Goal: Obtain resource: Download file/media

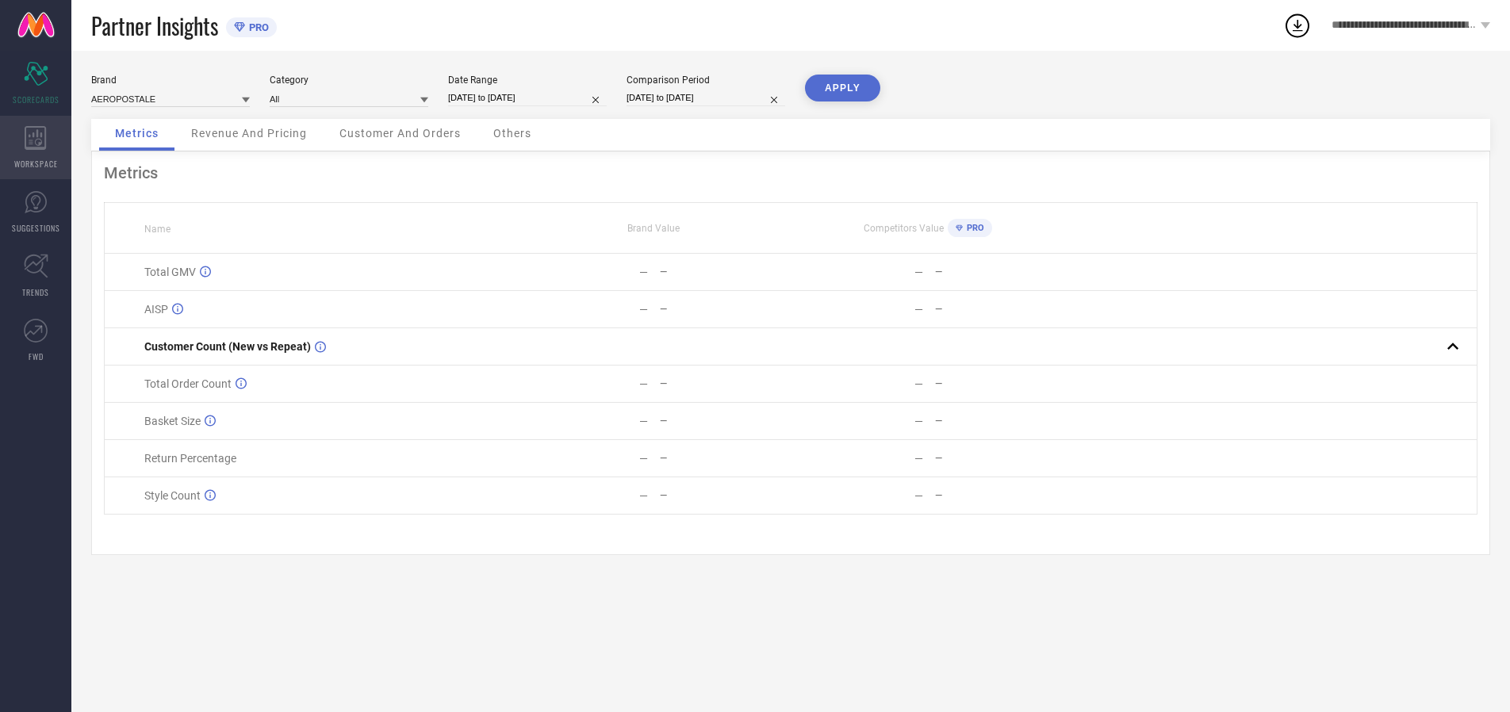
click at [36, 148] on icon at bounding box center [35, 138] width 21 height 24
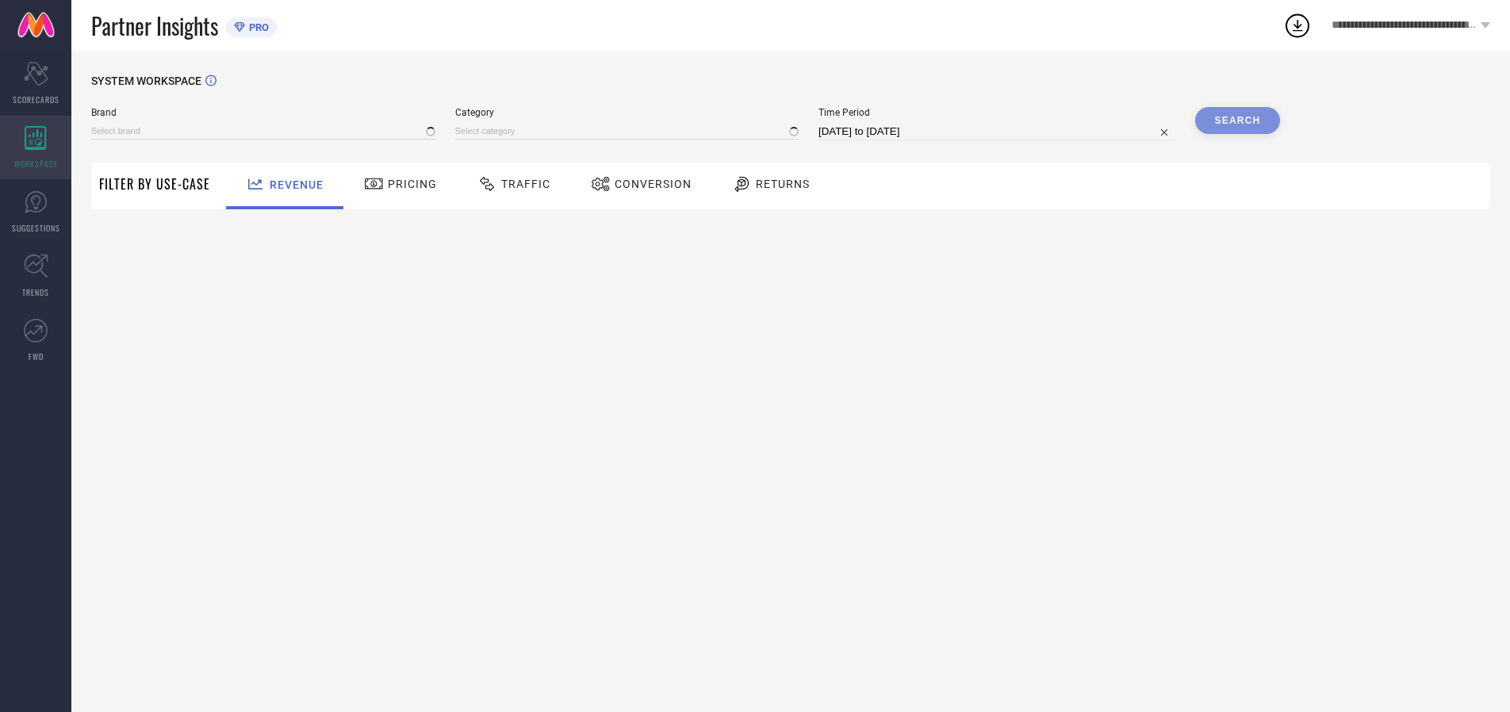
type input "AEROPOSTALE"
type input "All"
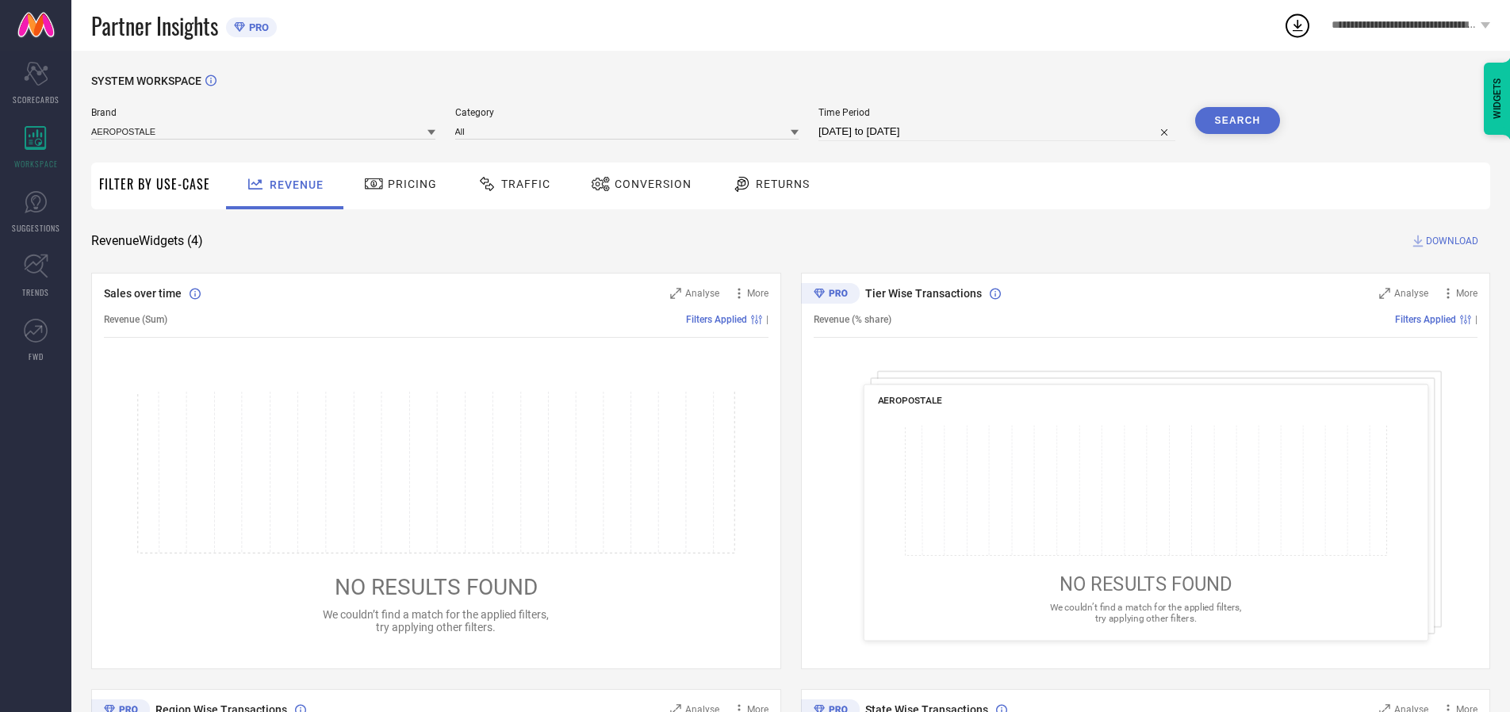
click at [648, 184] on span "Conversion" at bounding box center [653, 184] width 77 height 13
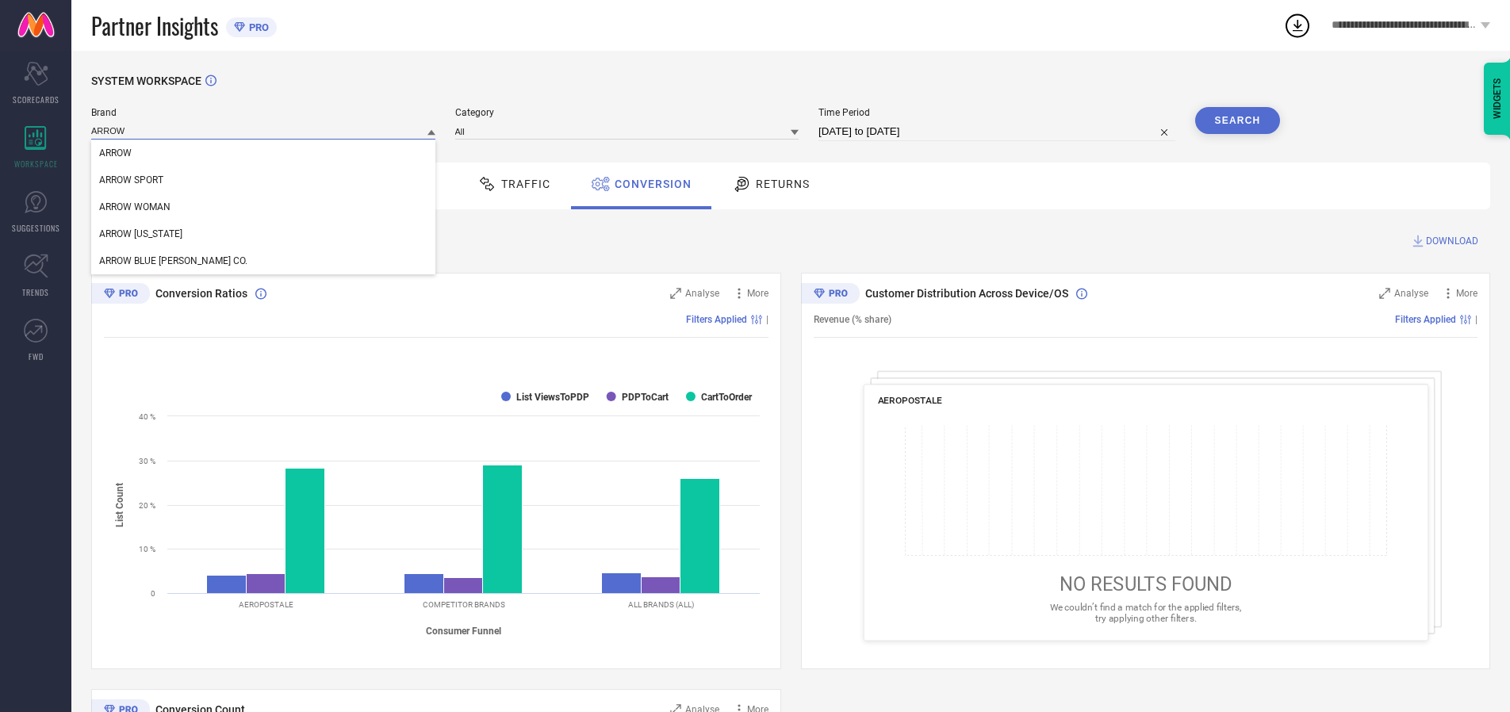
type input "ARROW"
click at [115, 154] on span "ARROW" at bounding box center [115, 153] width 33 height 11
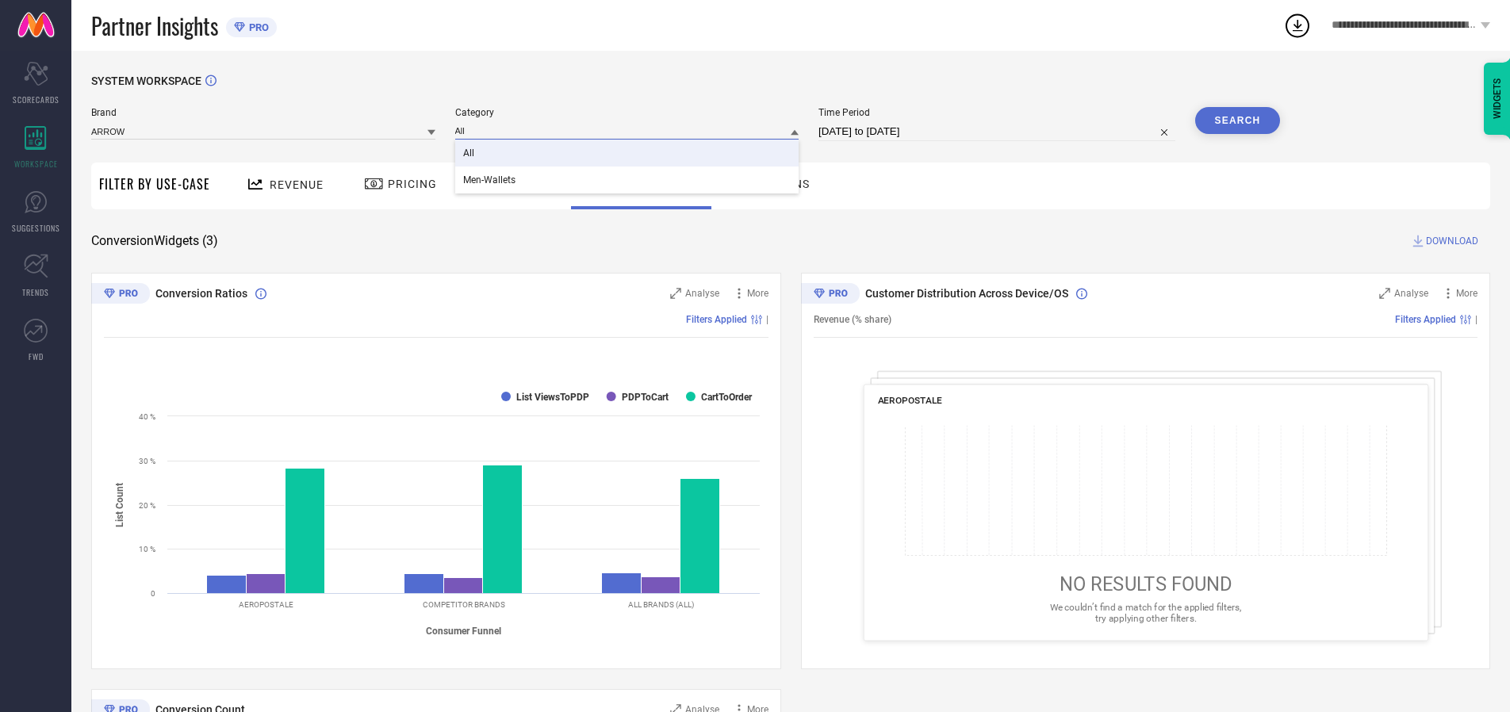
type input "All"
click at [470, 154] on span "All" at bounding box center [468, 153] width 11 height 11
click at [998, 132] on input "[DATE] to [DATE]" at bounding box center [997, 131] width 357 height 19
select select "6"
select select "2025"
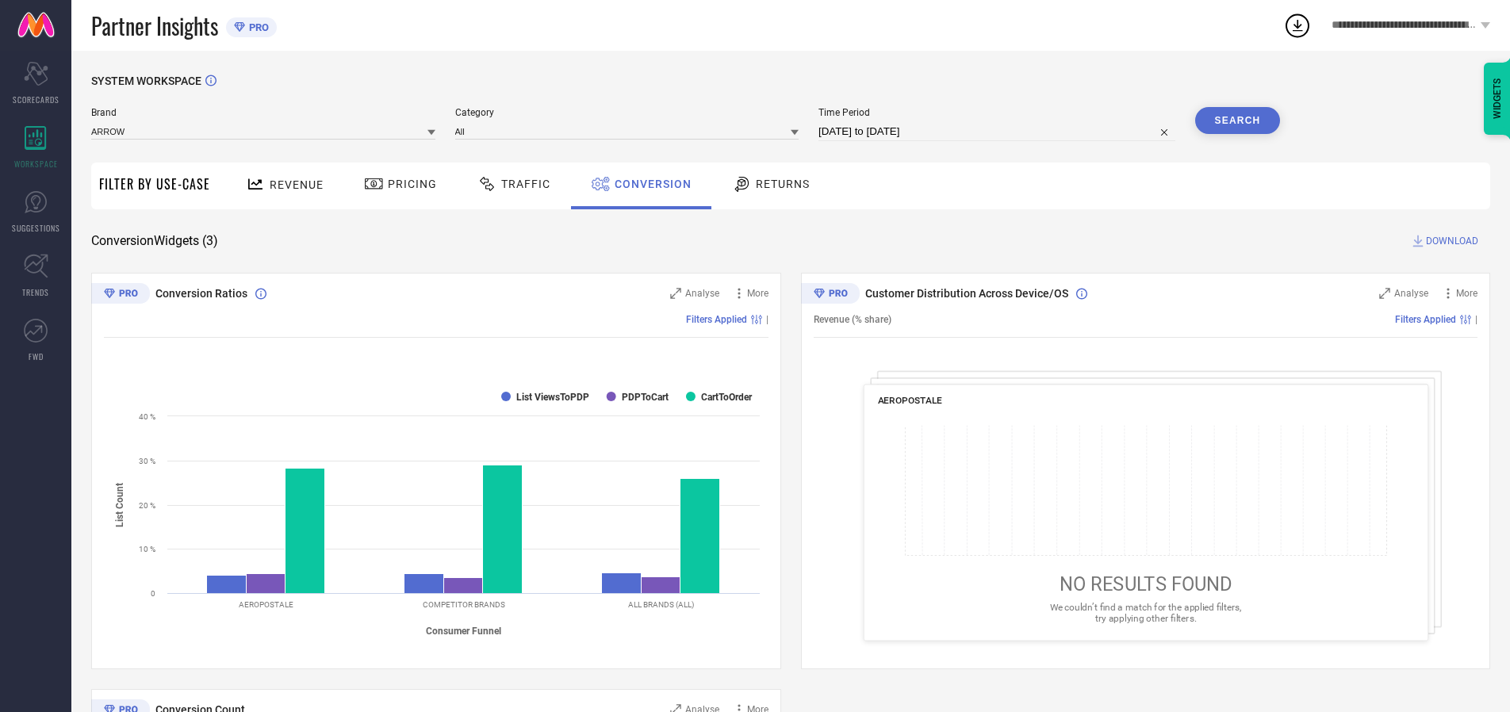
select select "7"
select select "2025"
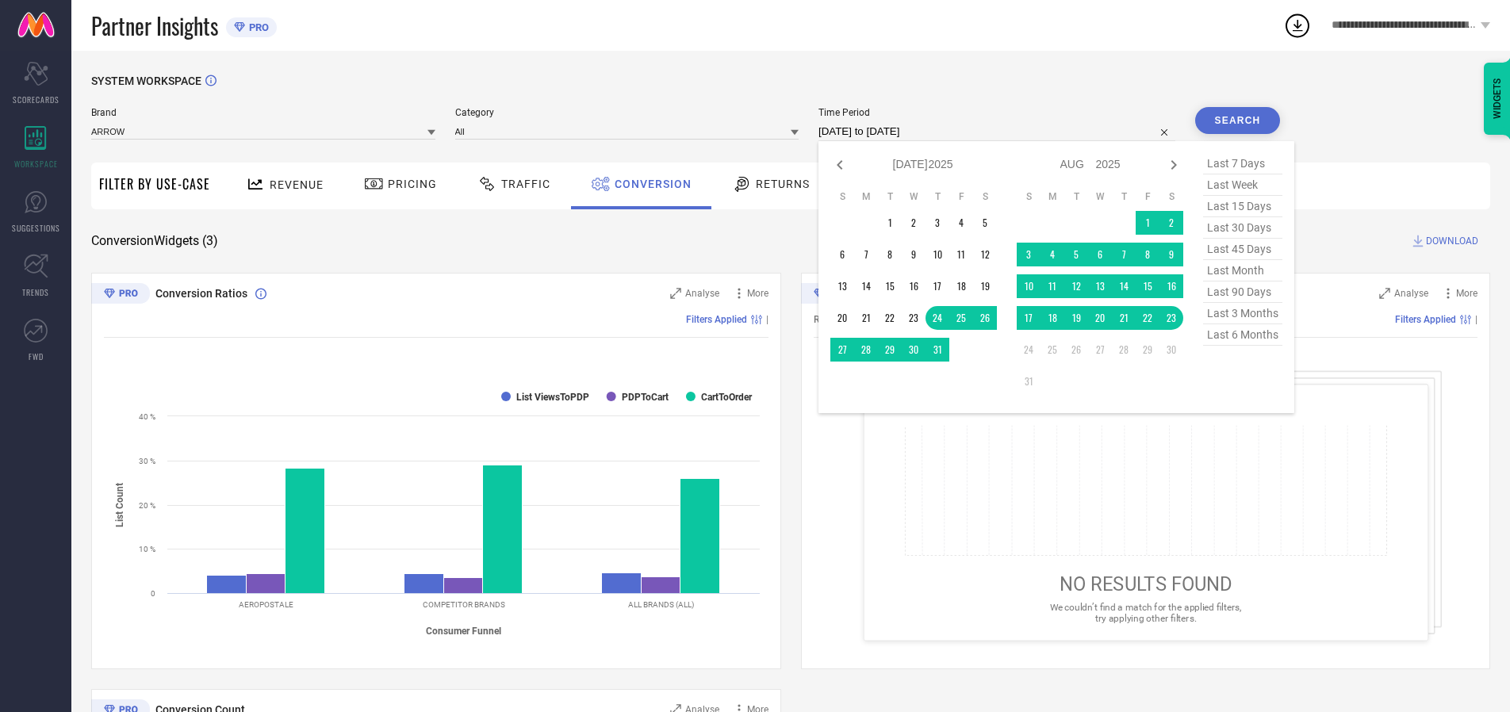
click at [1127, 319] on td "21" at bounding box center [1124, 318] width 24 height 24
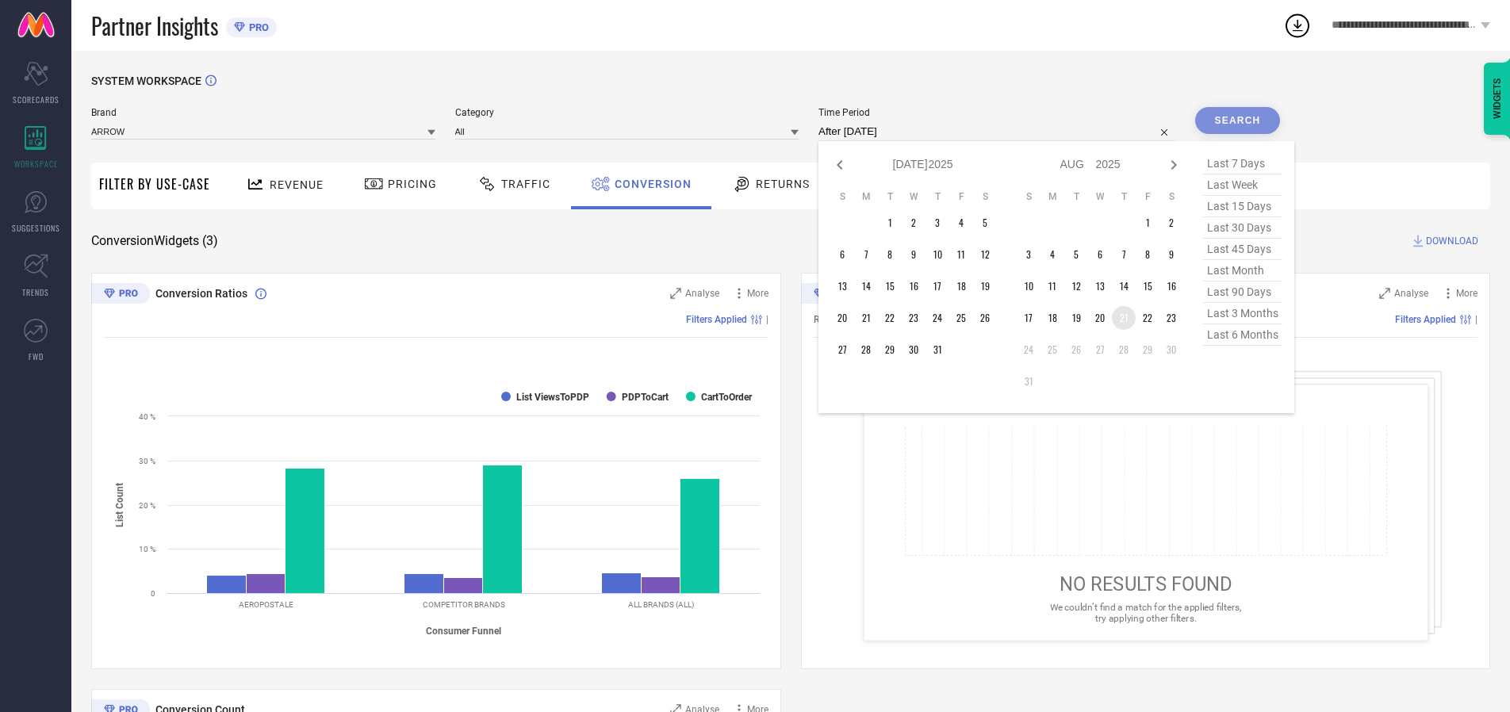
type input "21-08-2025 to 21-08-2025"
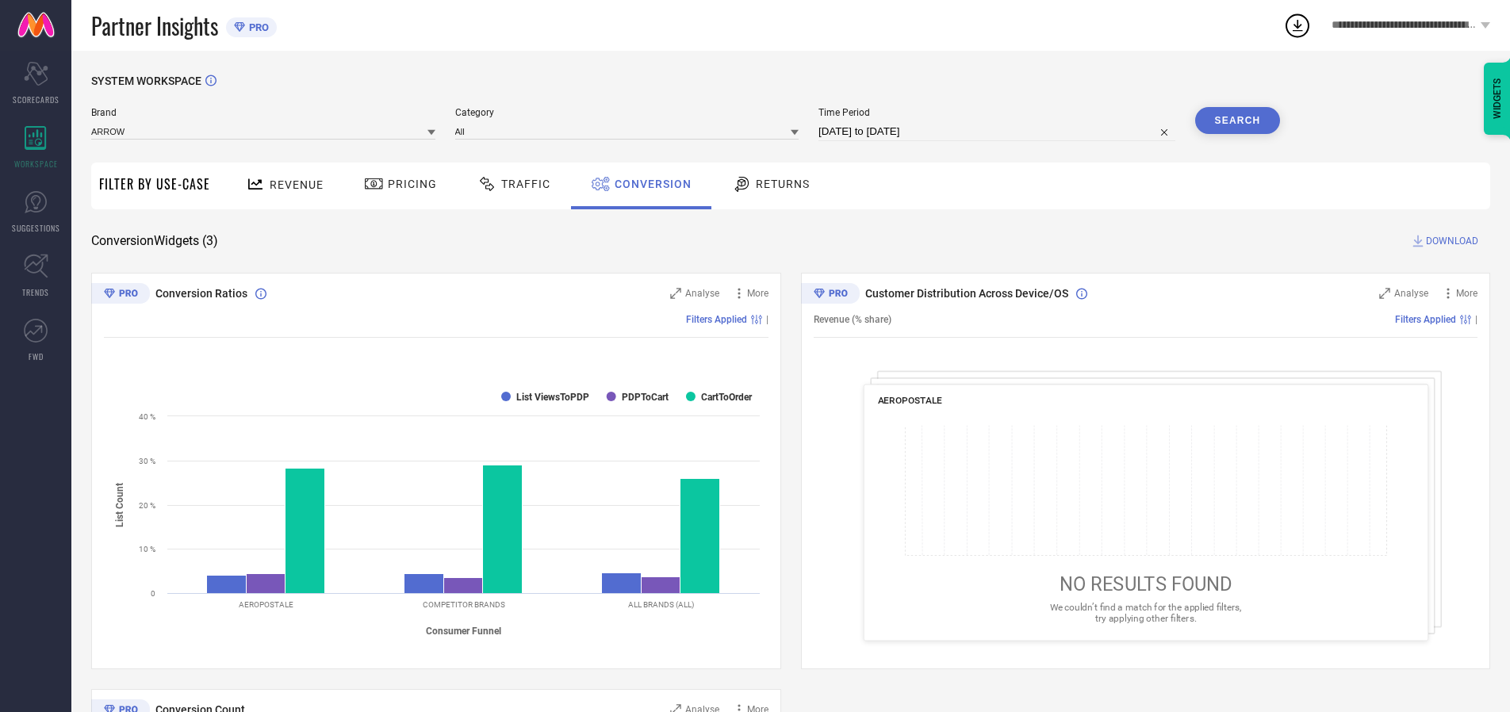
click at [1238, 121] on button "Search" at bounding box center [1239, 120] width 86 height 27
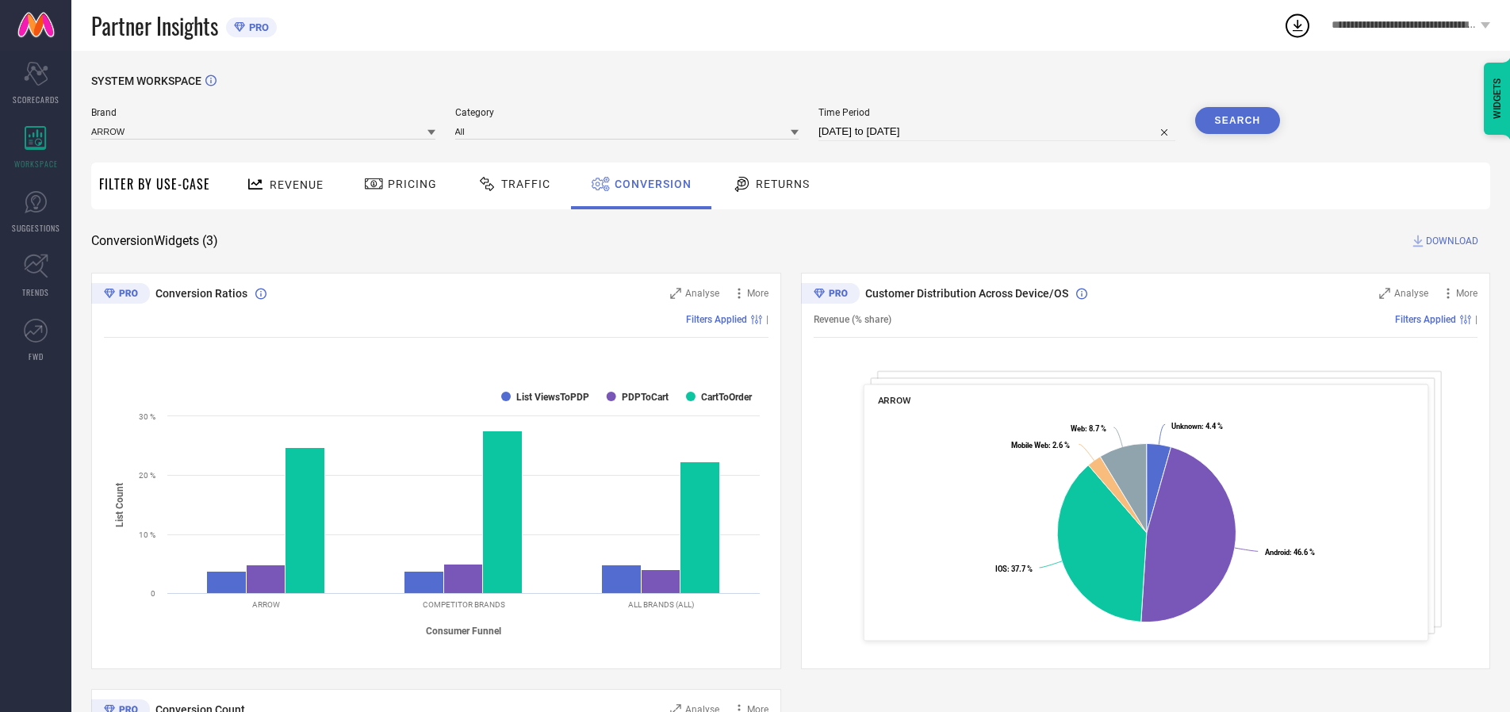
click at [1453, 241] on span "DOWNLOAD" at bounding box center [1452, 241] width 52 height 16
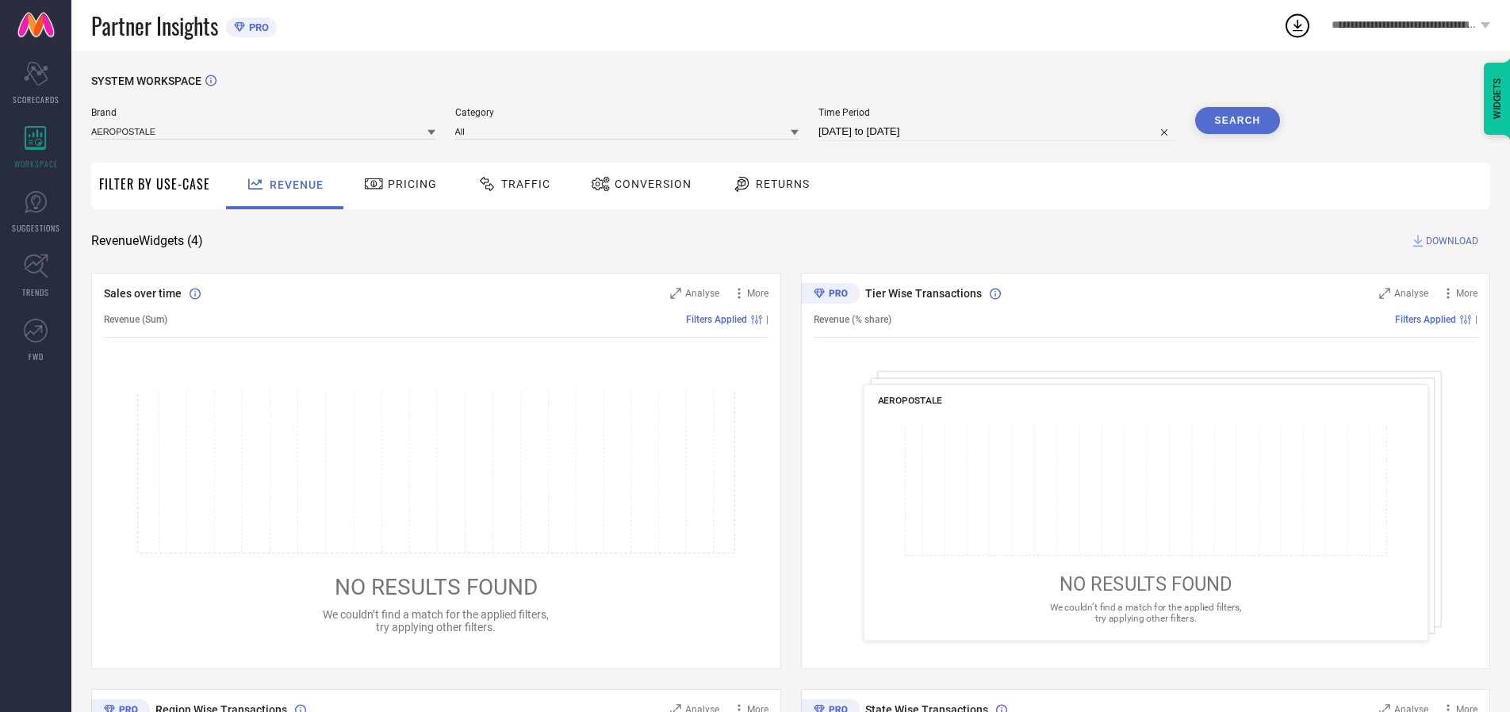
click at [648, 184] on span "Conversion" at bounding box center [653, 184] width 77 height 13
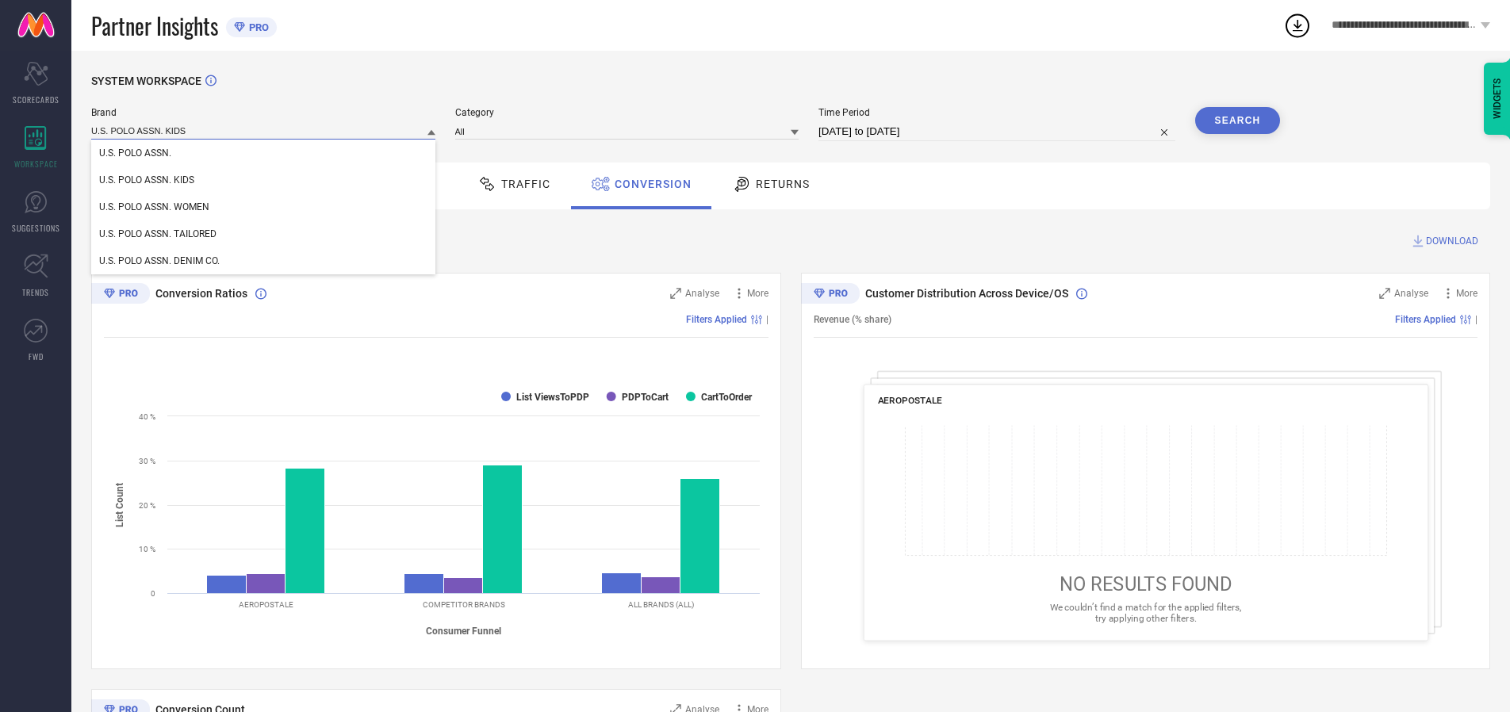
type input "U.S. POLO ASSN. KIDS"
click at [146, 181] on span "U.S. POLO ASSN. KIDS" at bounding box center [146, 180] width 95 height 11
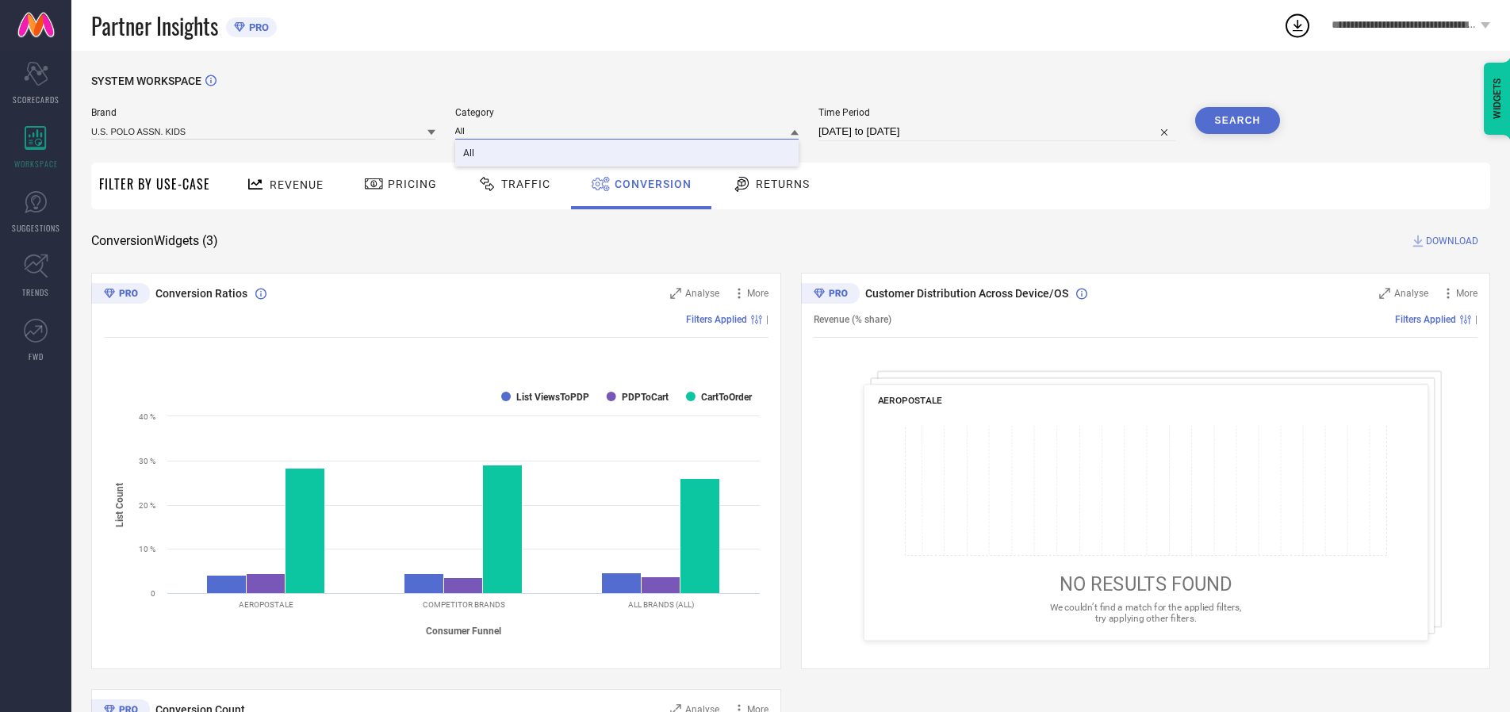
type input "All"
click at [470, 154] on span "All" at bounding box center [468, 153] width 11 height 11
click at [1238, 121] on button "Search" at bounding box center [1239, 120] width 86 height 27
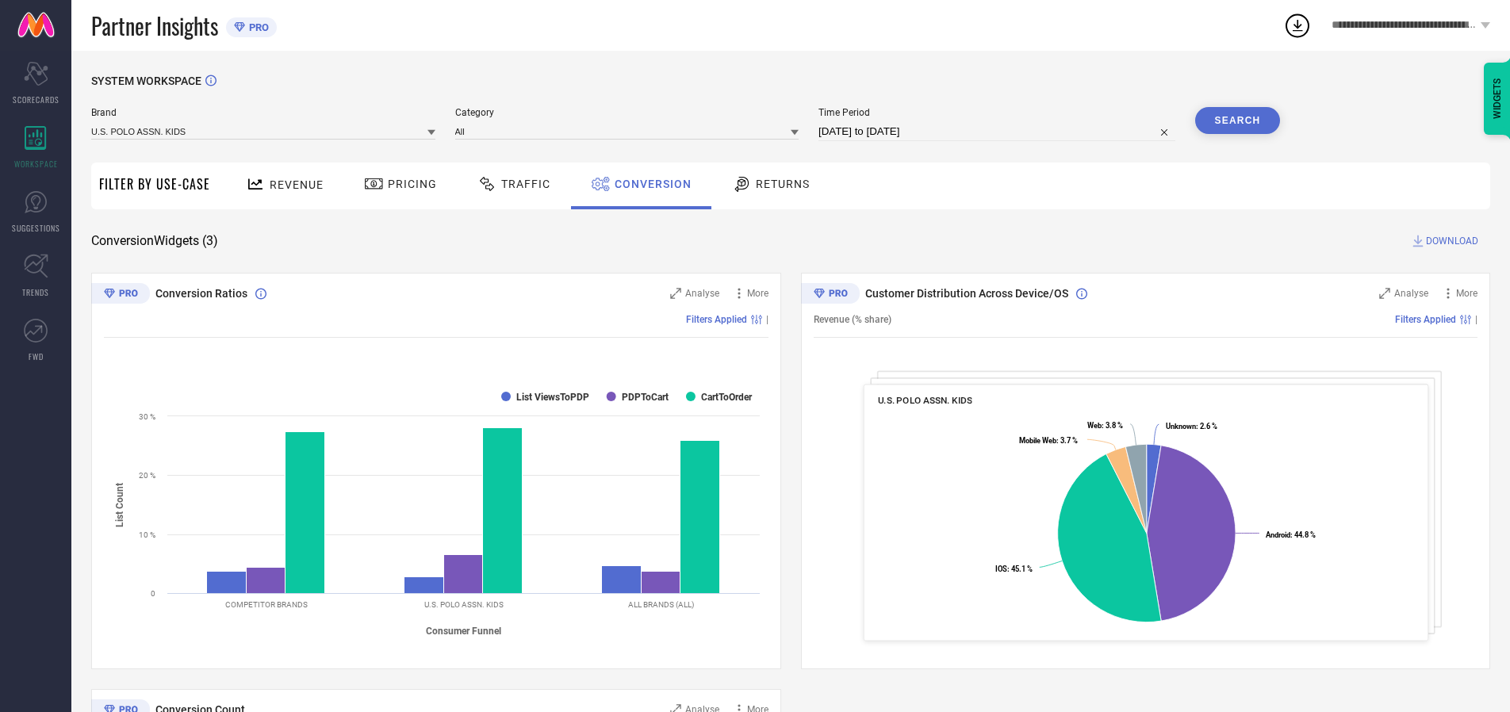
click at [1453, 241] on span "DOWNLOAD" at bounding box center [1452, 241] width 52 height 16
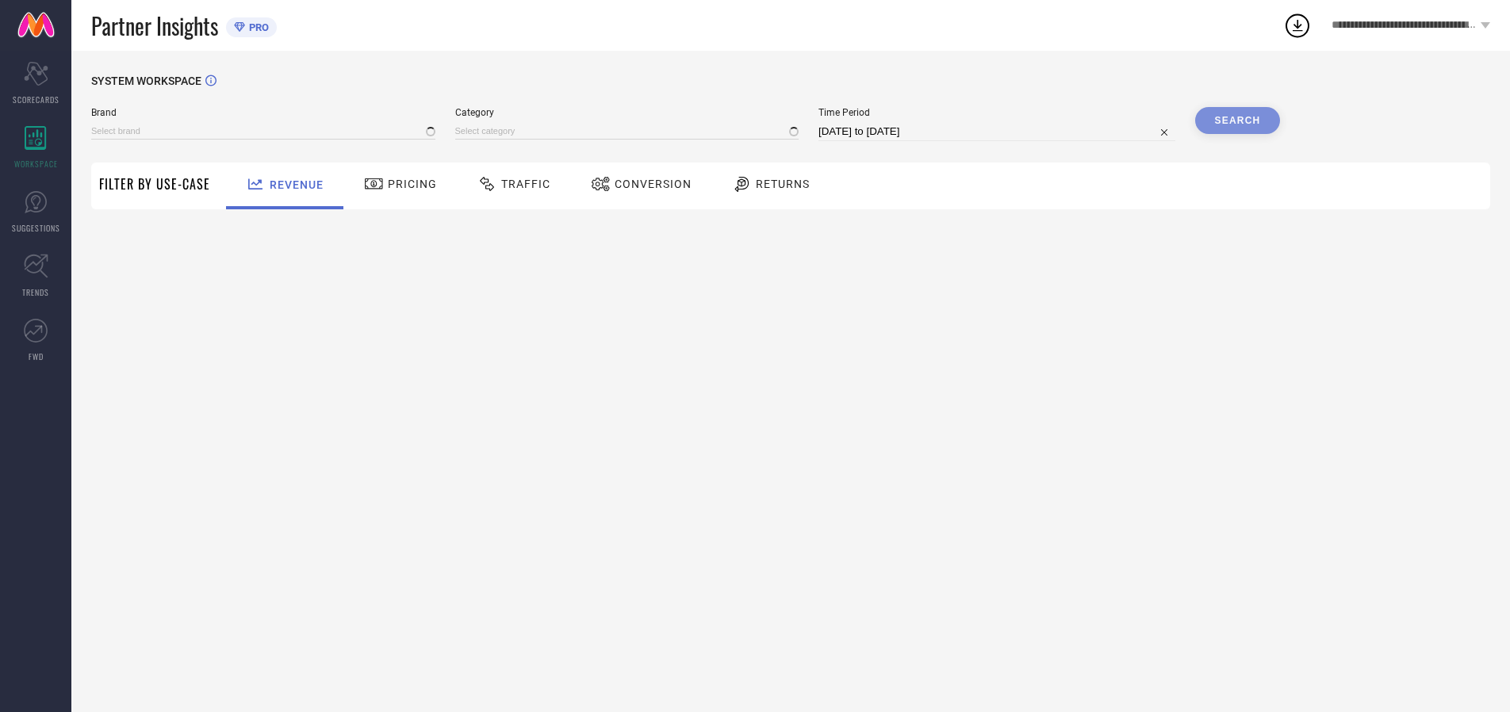
type input "AEROPOSTALE"
type input "All"
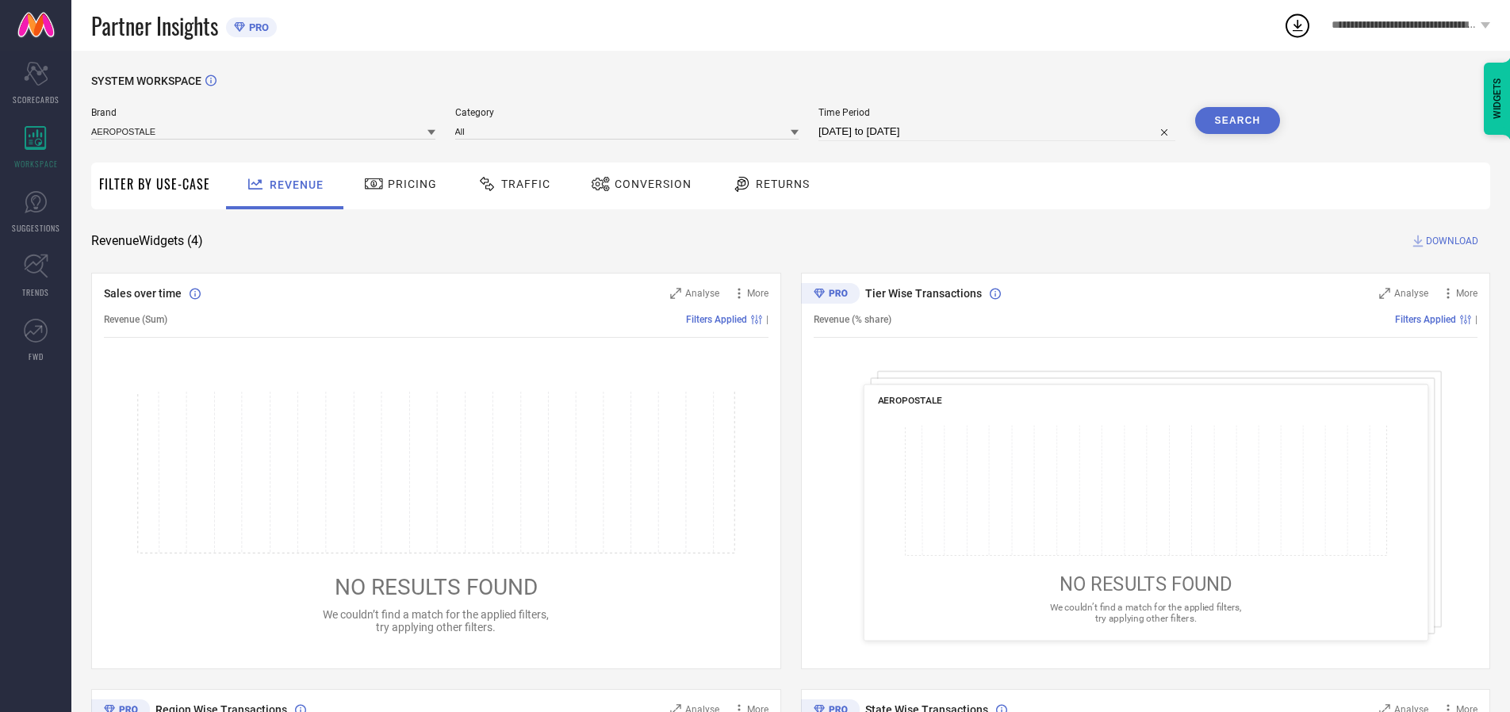
click at [648, 184] on span "Conversion" at bounding box center [653, 184] width 77 height 13
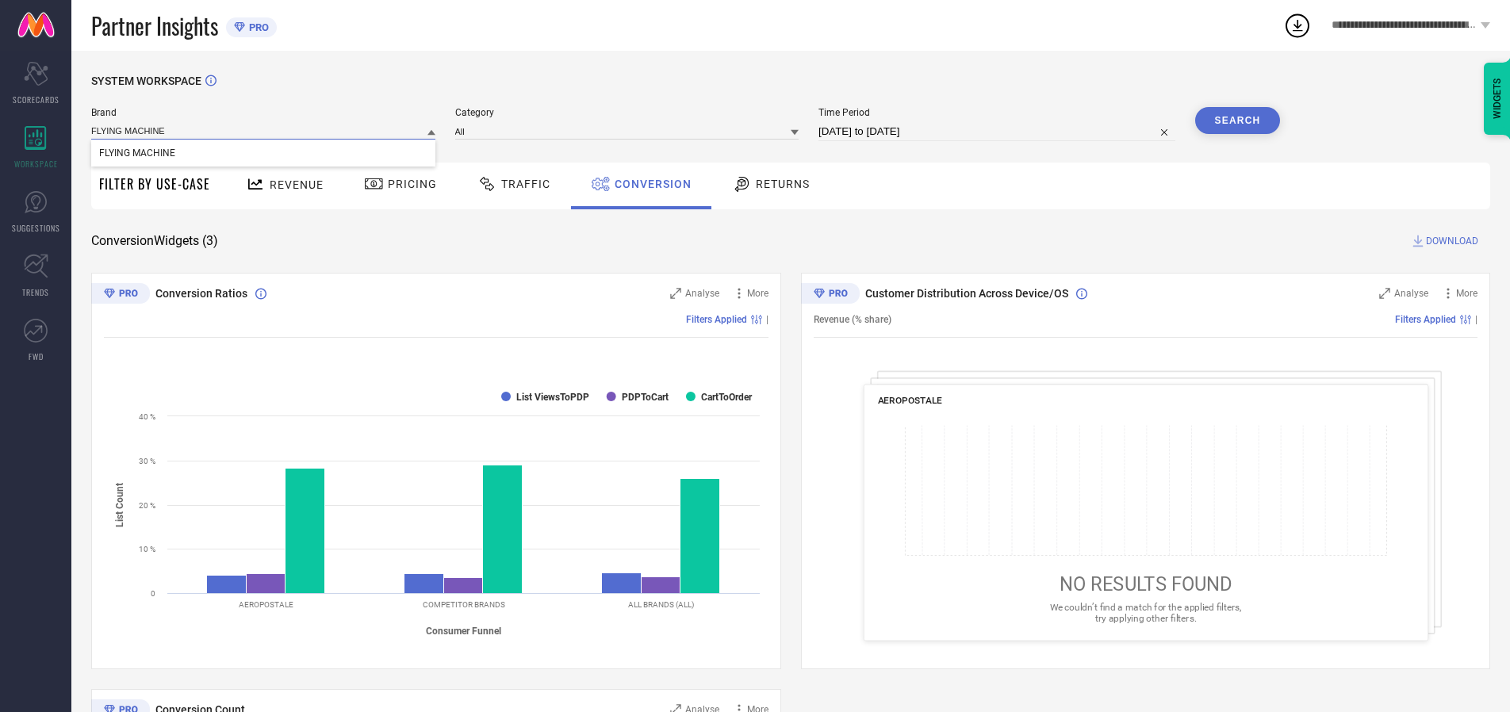
type input "FLYING MACHINE"
click at [136, 154] on span "FLYING MACHINE" at bounding box center [137, 153] width 76 height 11
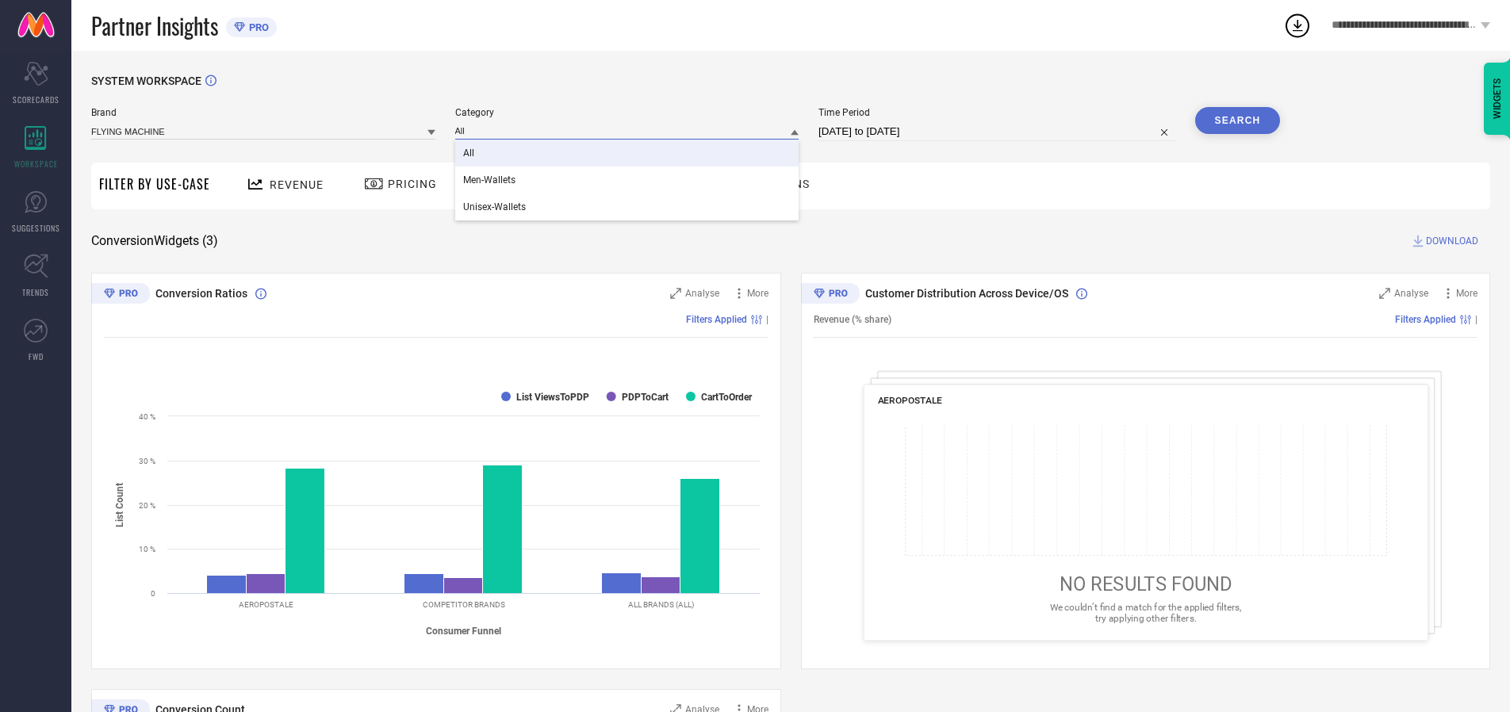
type input "All"
click at [470, 154] on span "All" at bounding box center [468, 153] width 11 height 11
click at [1238, 121] on button "Search" at bounding box center [1239, 120] width 86 height 27
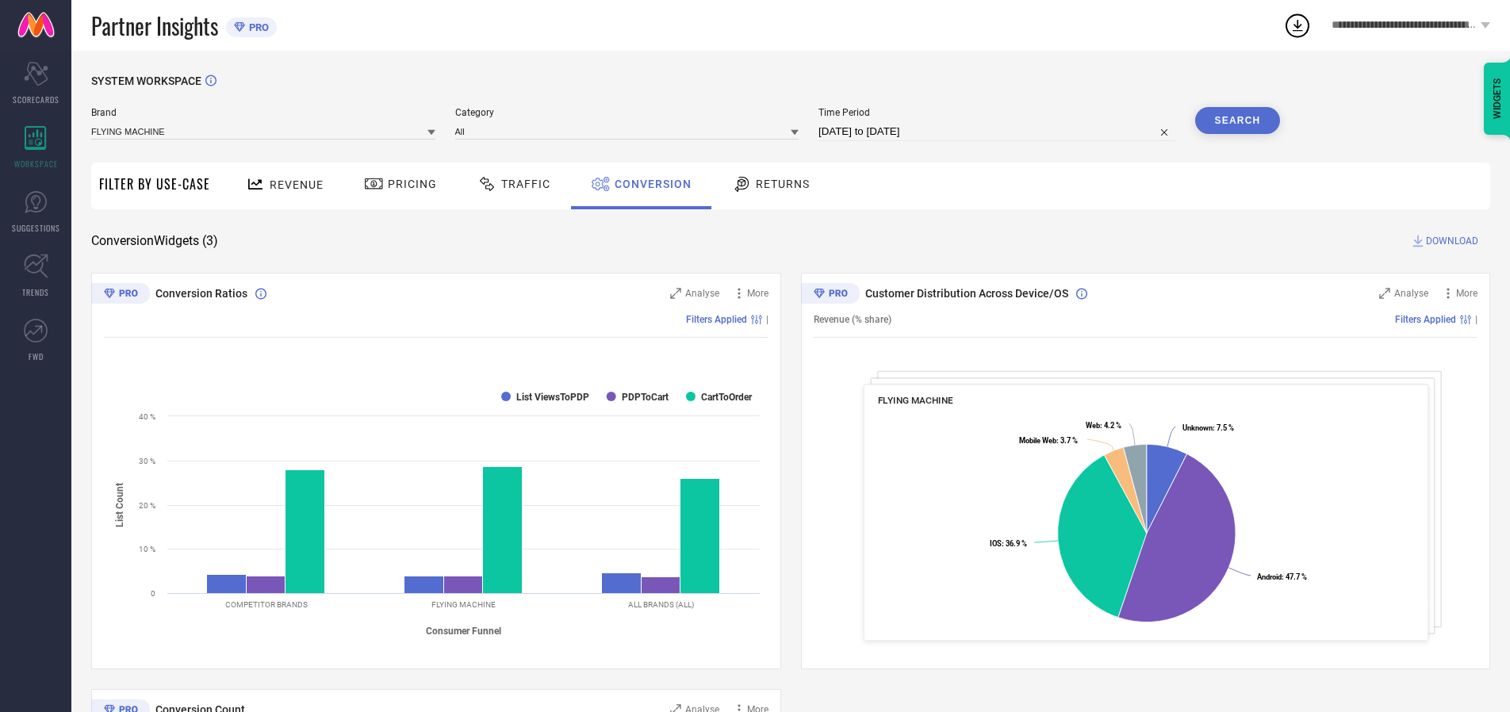
click at [1453, 241] on span "DOWNLOAD" at bounding box center [1452, 241] width 52 height 16
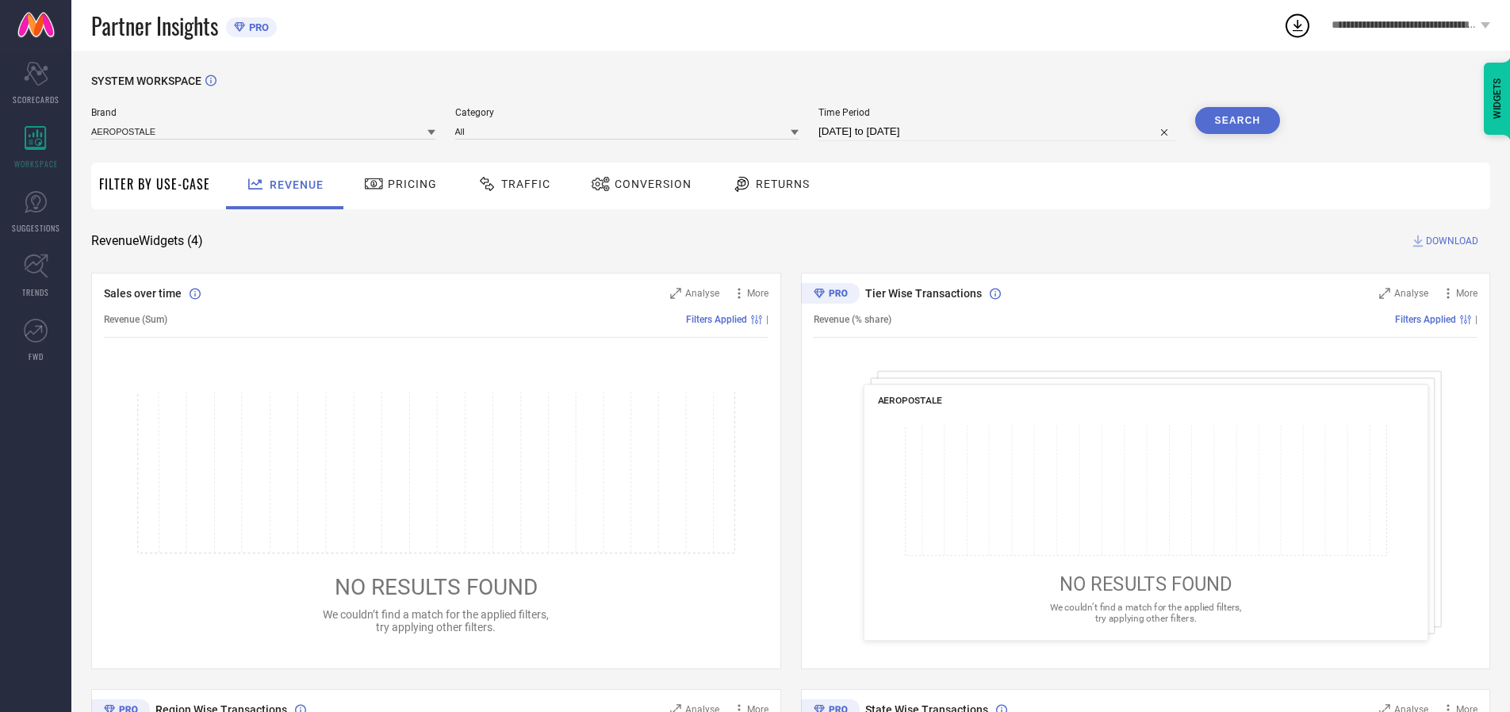
click at [648, 184] on span "Conversion" at bounding box center [653, 184] width 77 height 13
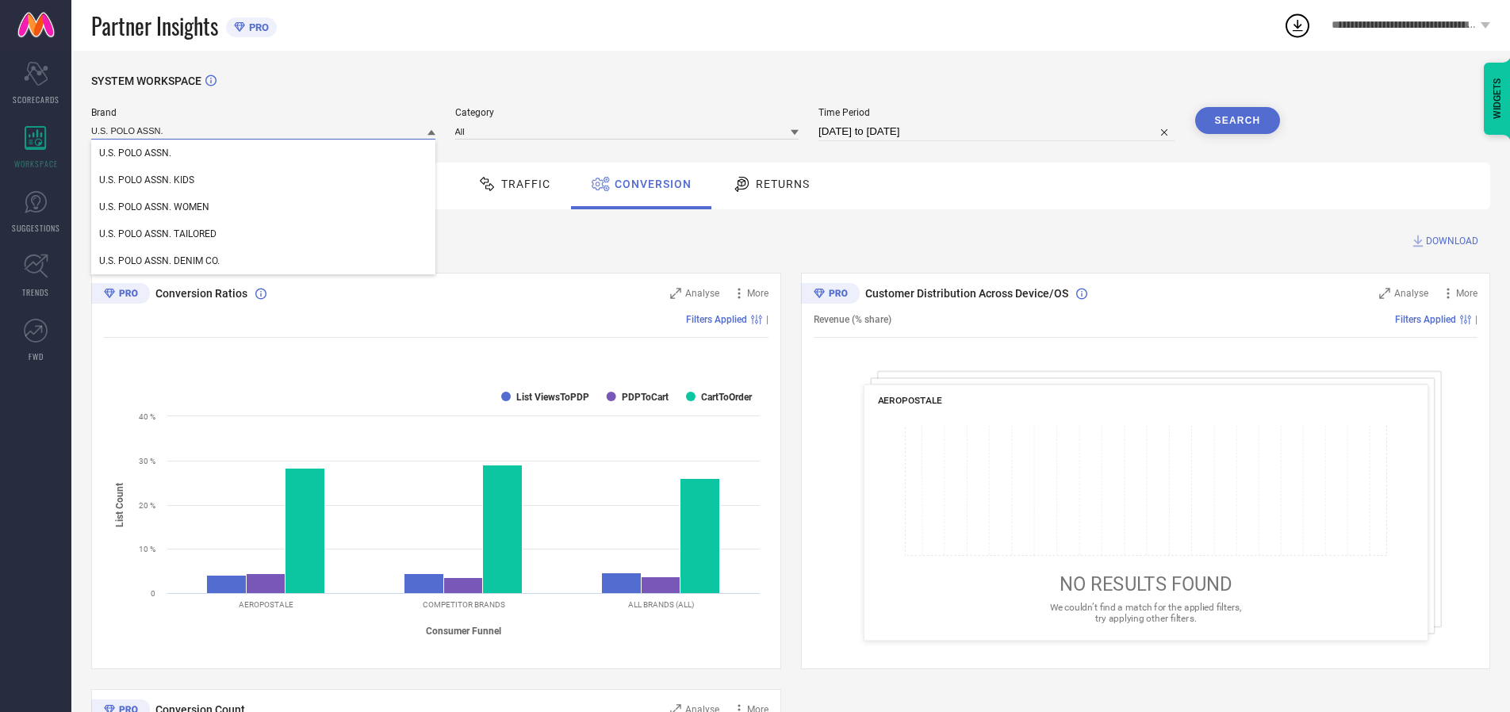
type input "U.S. POLO ASSN."
click at [135, 154] on span "U.S. POLO ASSN." at bounding box center [135, 153] width 72 height 11
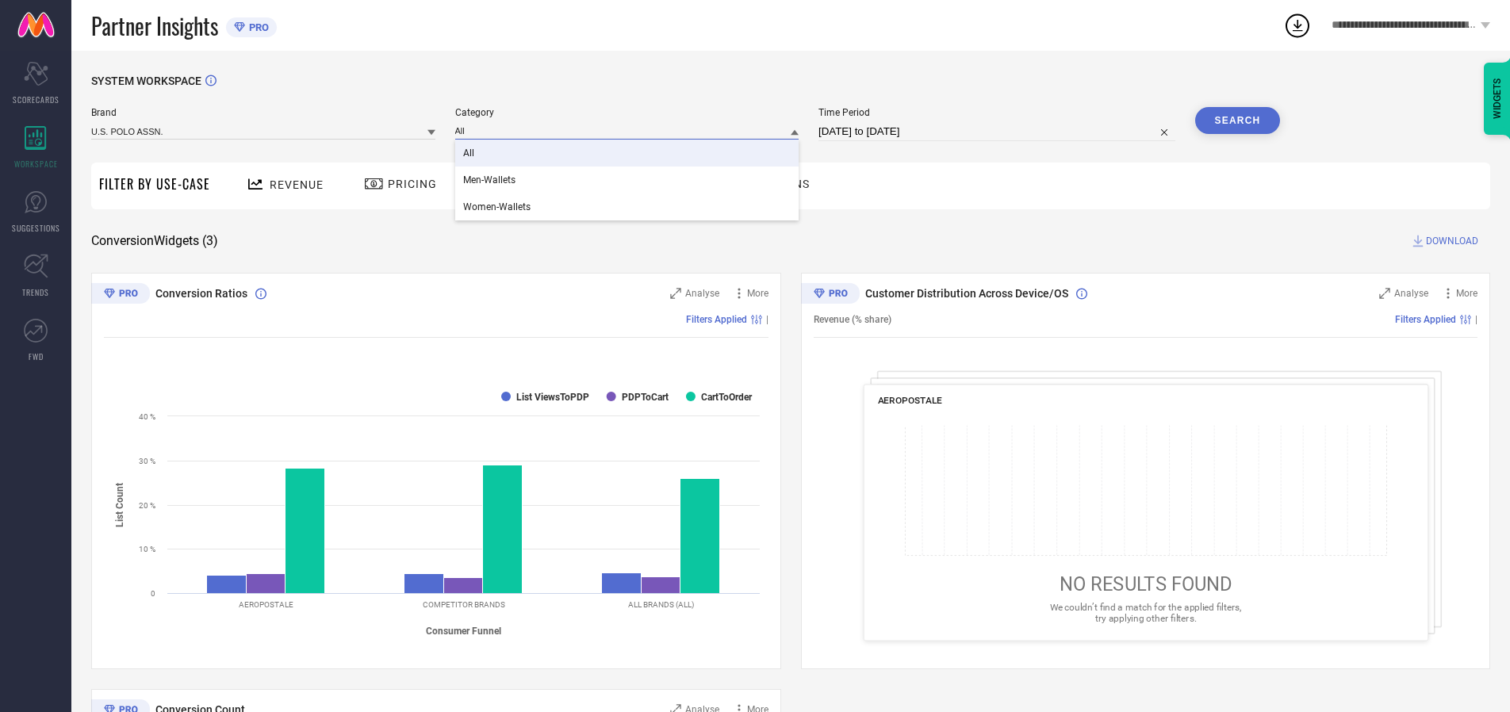
type input "All"
click at [470, 154] on span "All" at bounding box center [468, 153] width 11 height 11
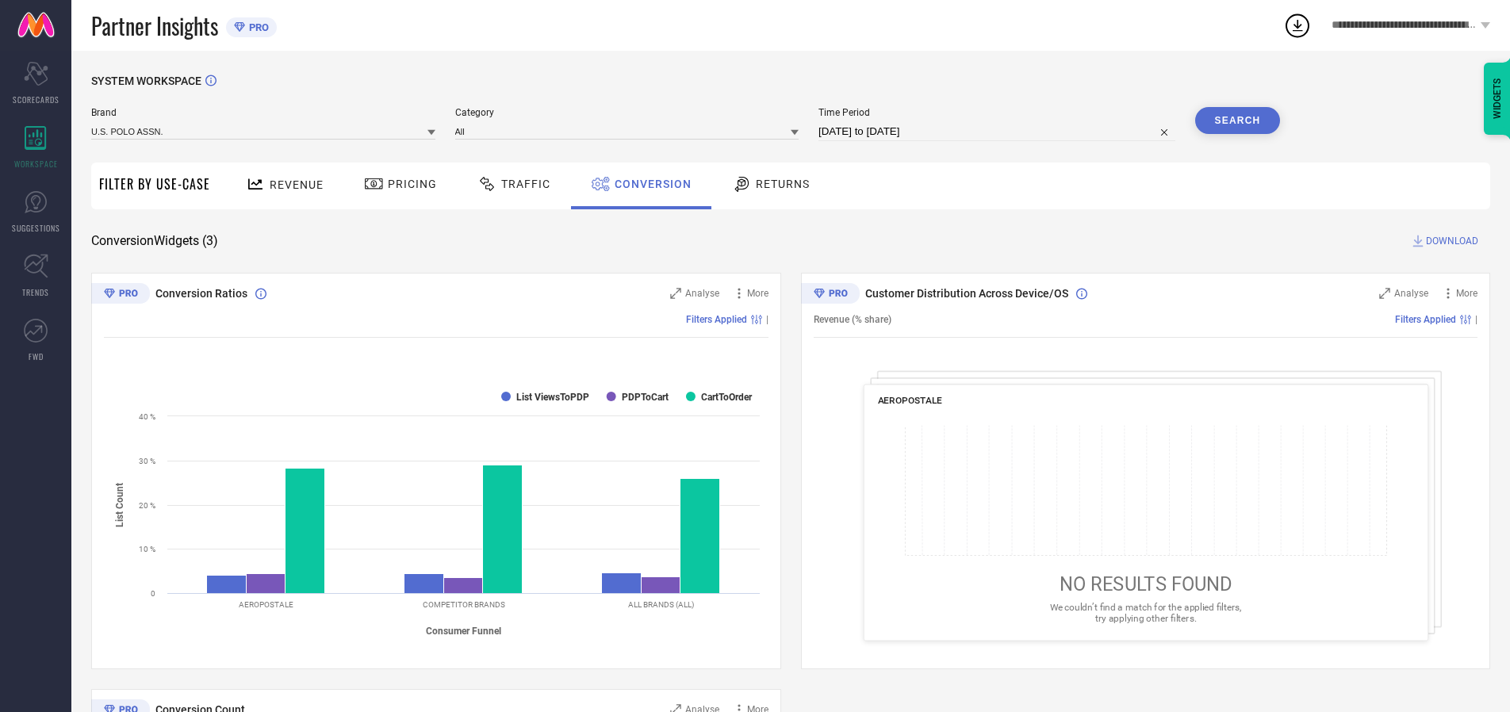
click at [1238, 121] on button "Search" at bounding box center [1239, 120] width 86 height 27
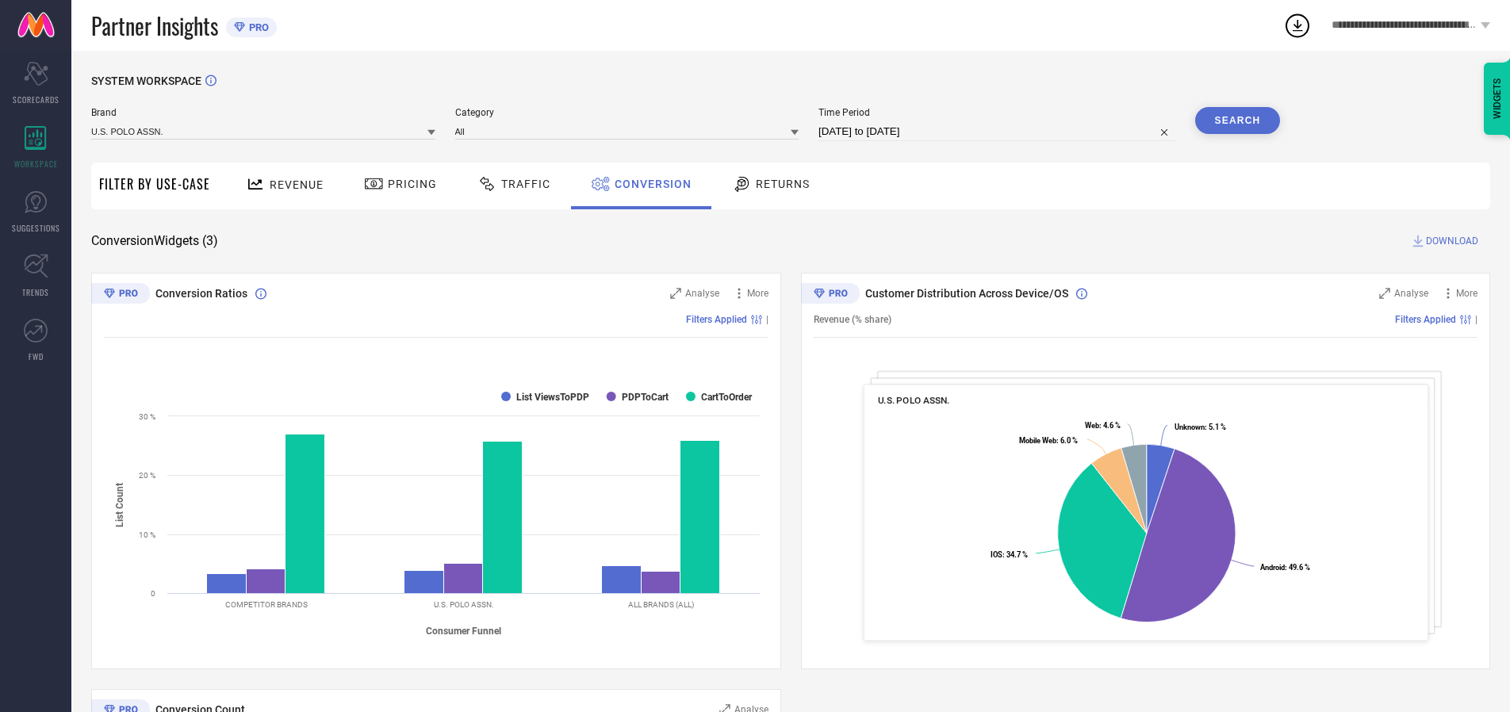
click at [1453, 241] on span "DOWNLOAD" at bounding box center [1452, 241] width 52 height 16
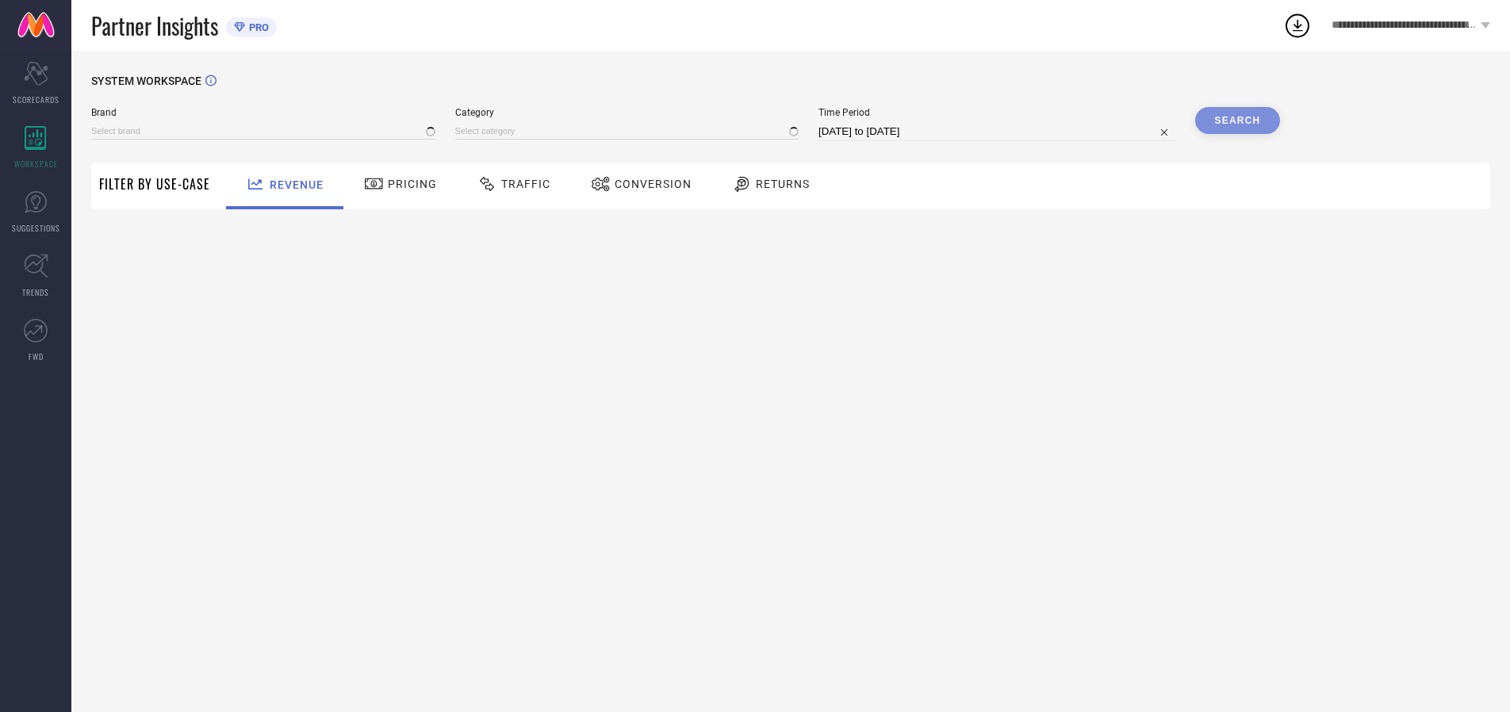
type input "AEROPOSTALE"
type input "All"
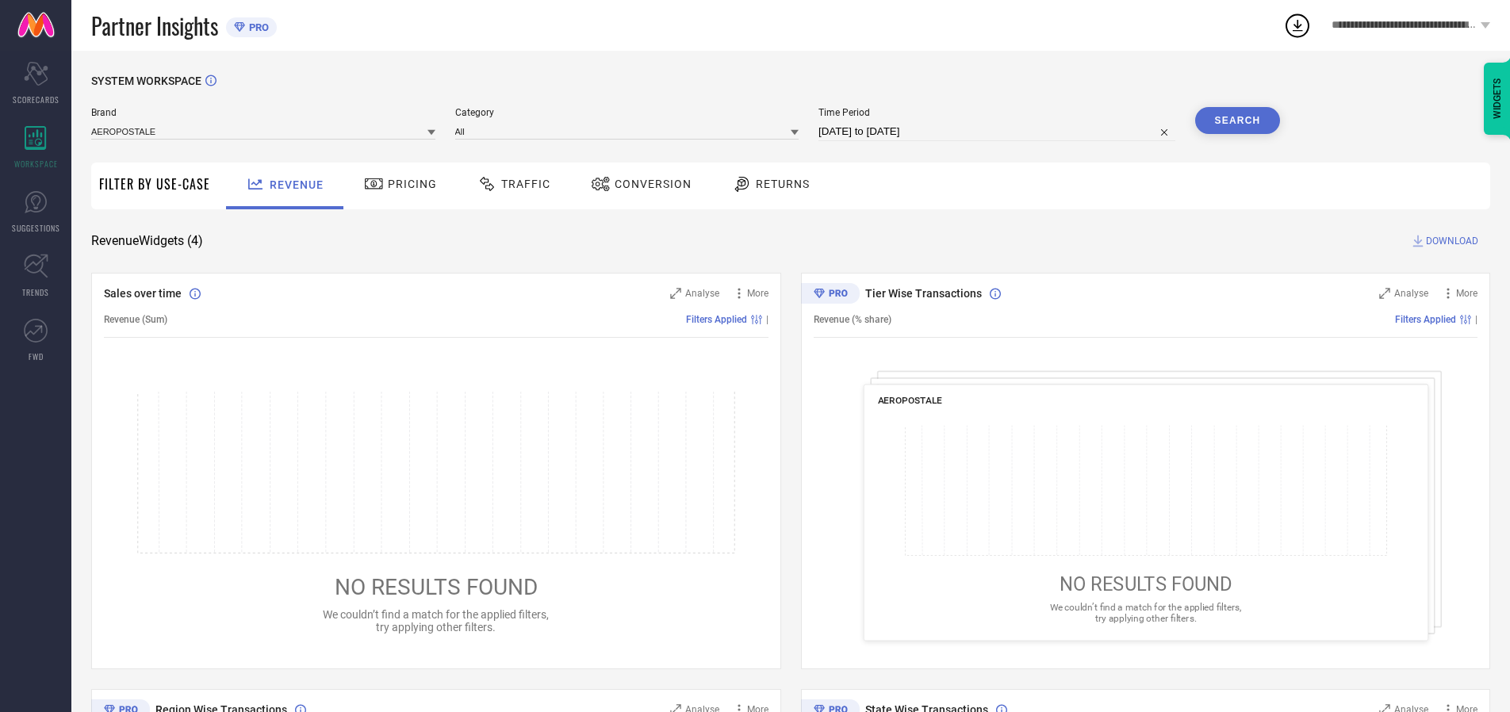
click at [648, 184] on span "Conversion" at bounding box center [653, 184] width 77 height 13
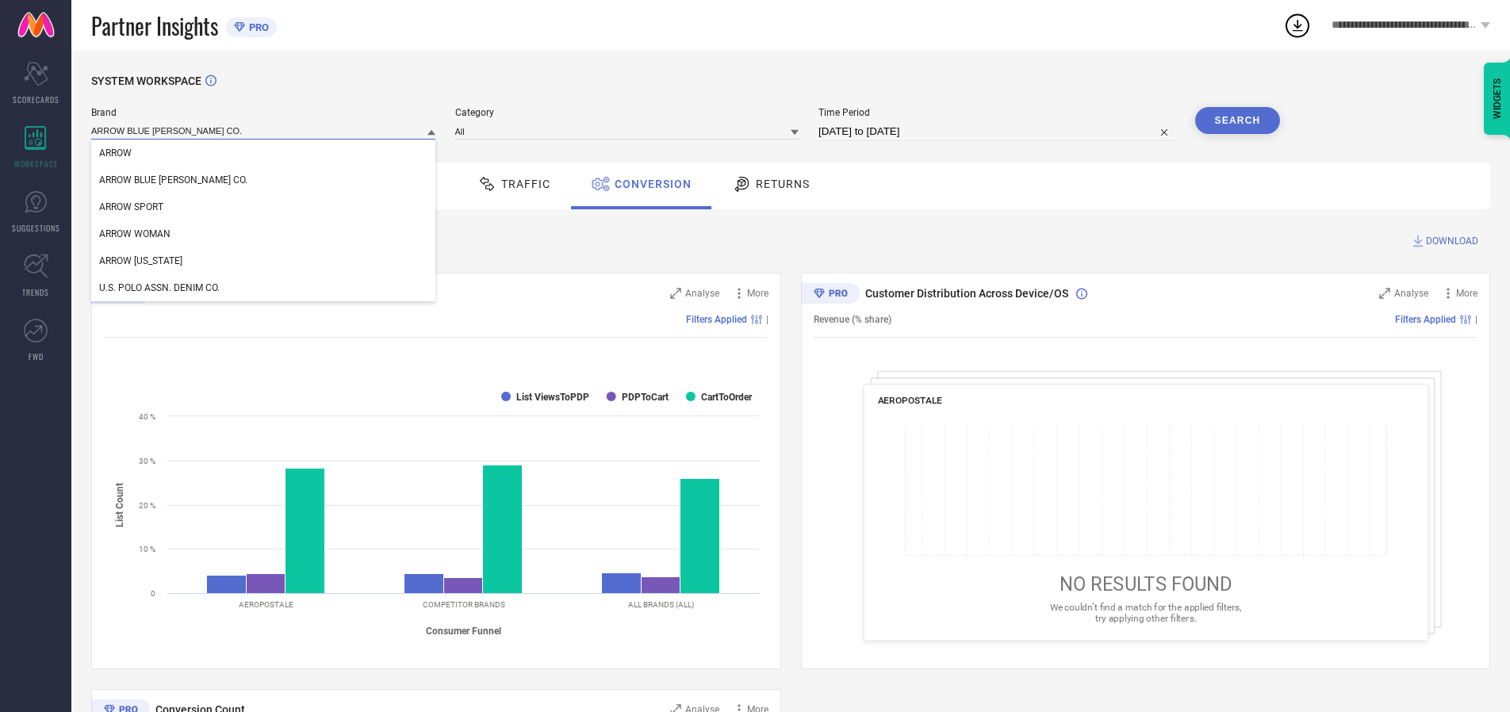
type input "ARROW BLUE [PERSON_NAME] CO."
click at [149, 181] on span "ARROW BLUE [PERSON_NAME] CO." at bounding box center [173, 180] width 148 height 11
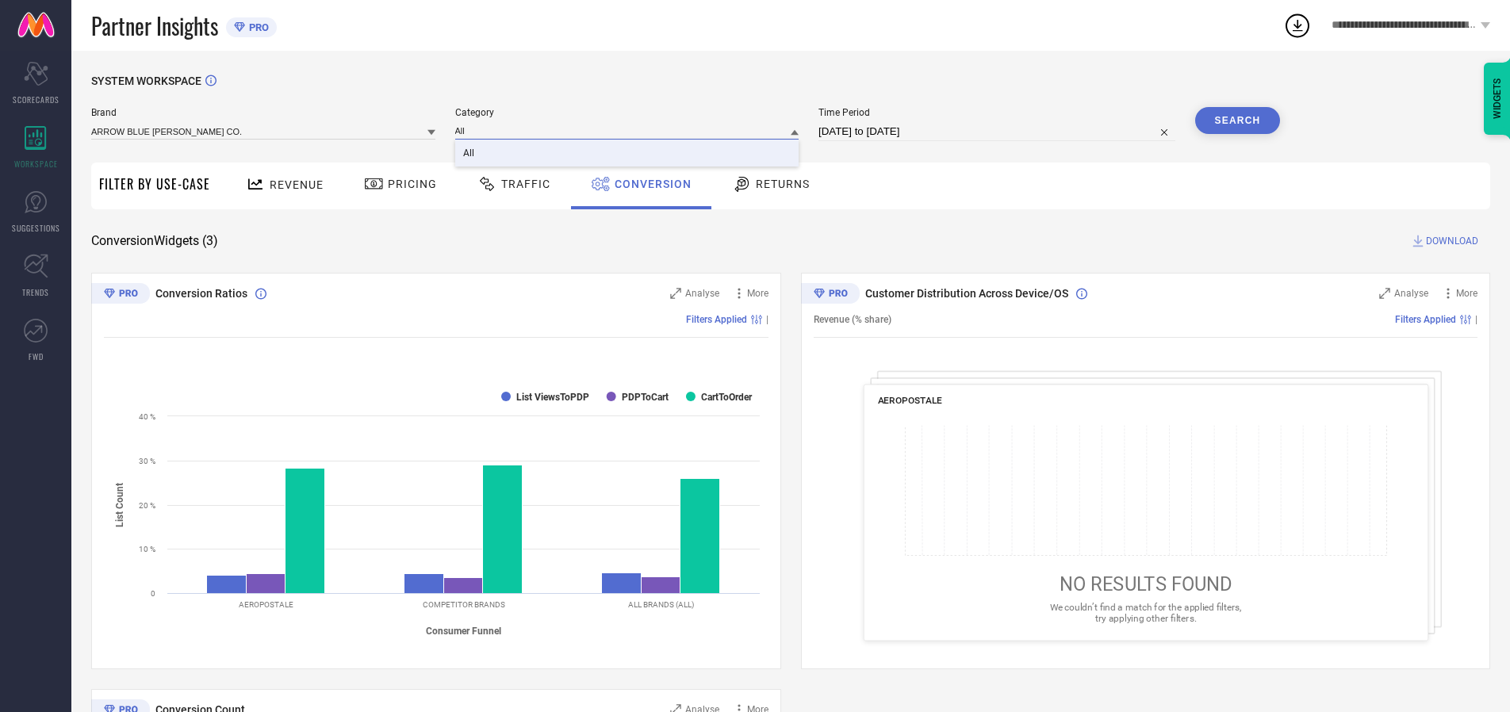
type input "All"
click at [470, 154] on span "All" at bounding box center [468, 153] width 11 height 11
click at [1238, 121] on button "Search" at bounding box center [1239, 120] width 86 height 27
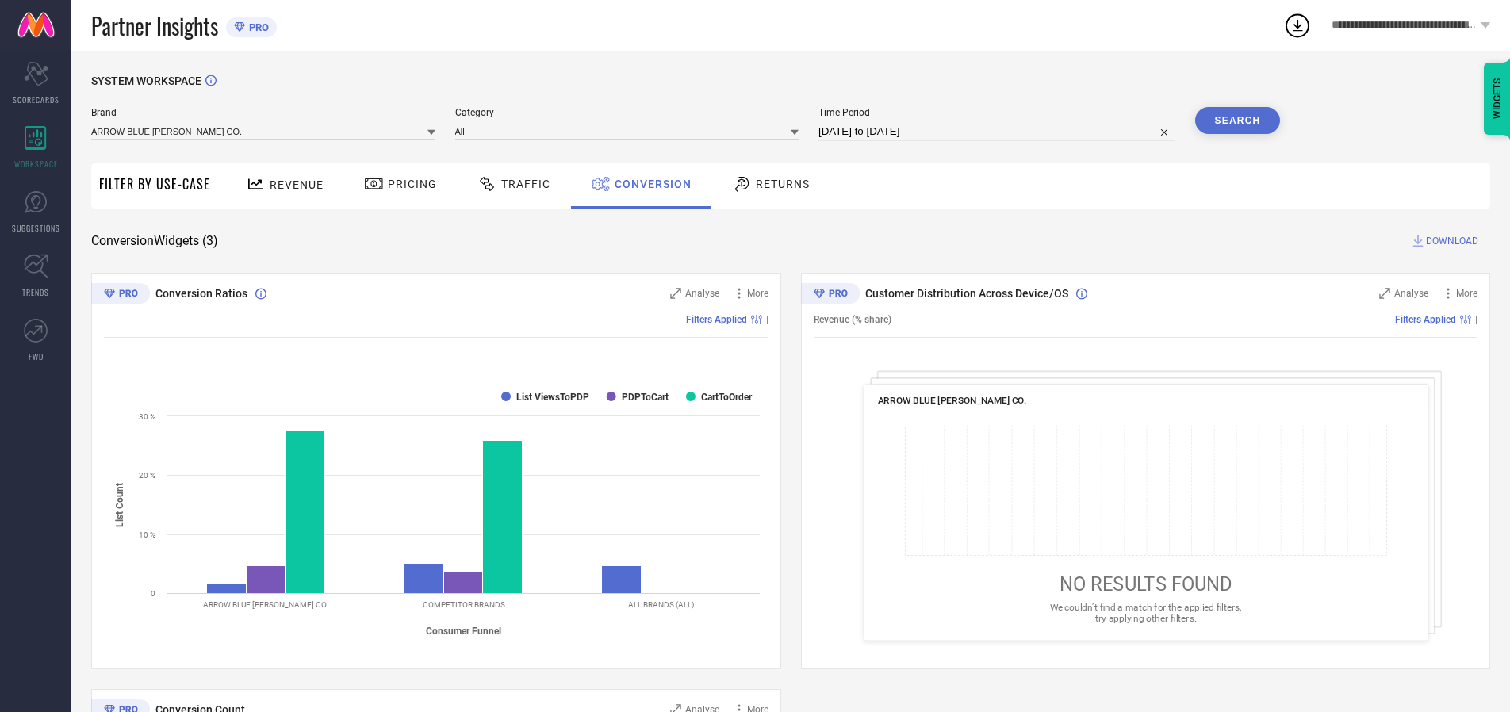
click at [1453, 241] on span "DOWNLOAD" at bounding box center [1452, 241] width 52 height 16
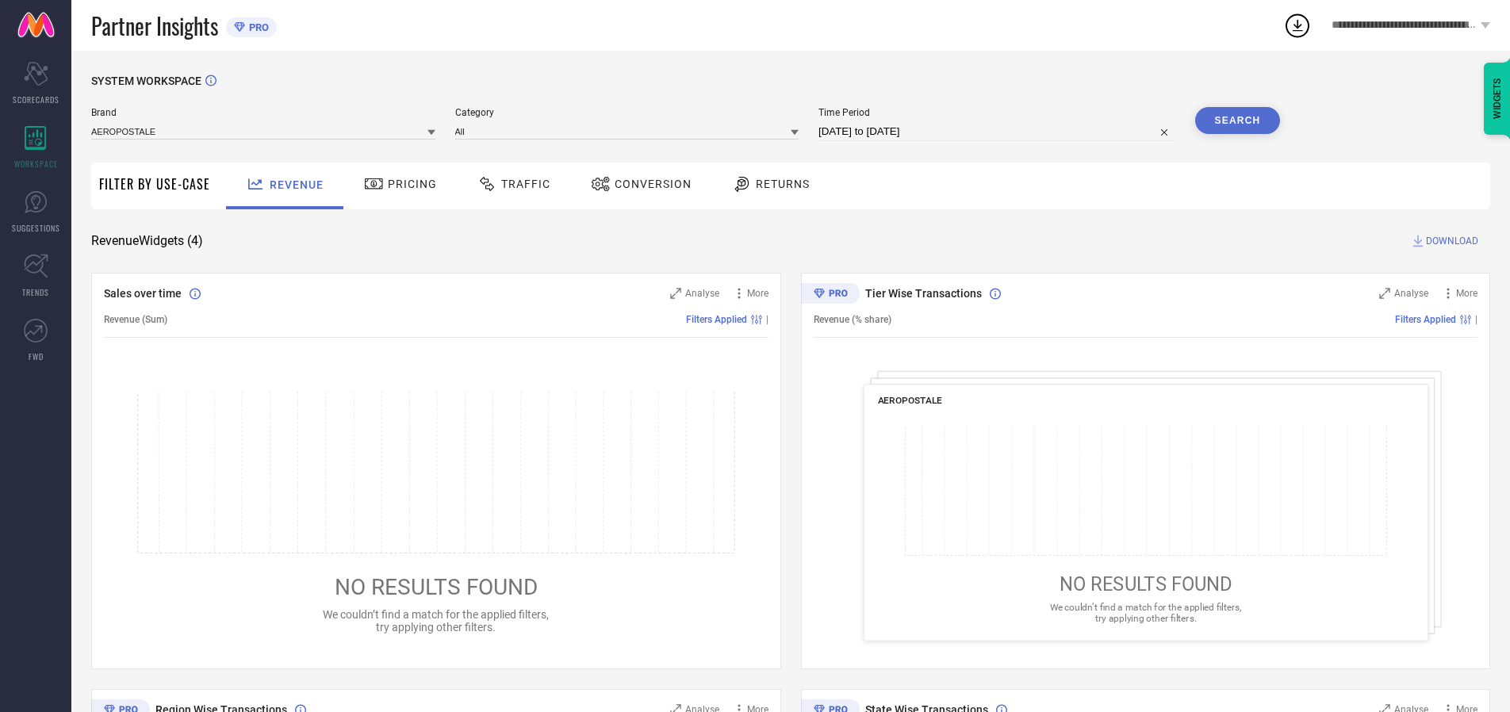
click at [648, 184] on span "Conversion" at bounding box center [653, 184] width 77 height 13
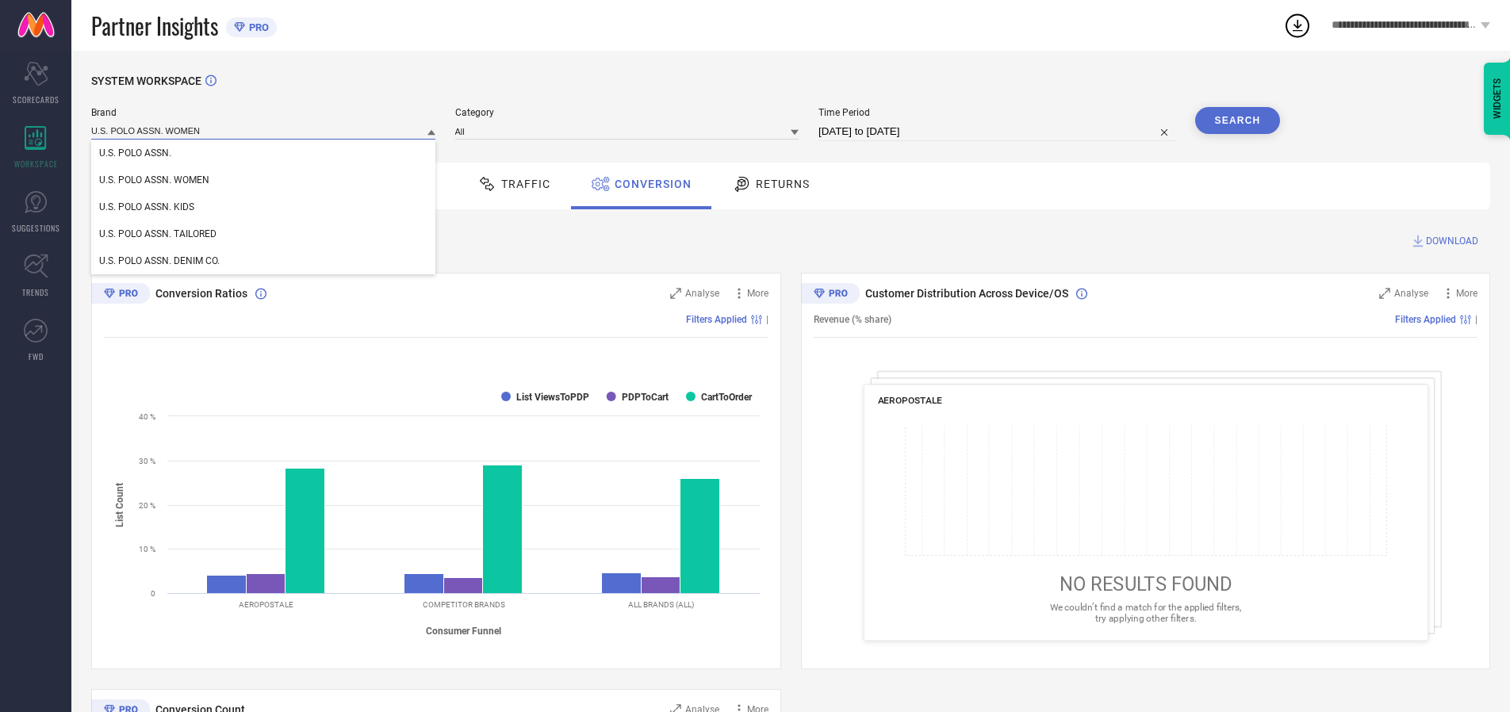
type input "U.S. POLO ASSN. WOMEN"
click at [154, 181] on span "U.S. POLO ASSN. WOMEN" at bounding box center [154, 180] width 110 height 11
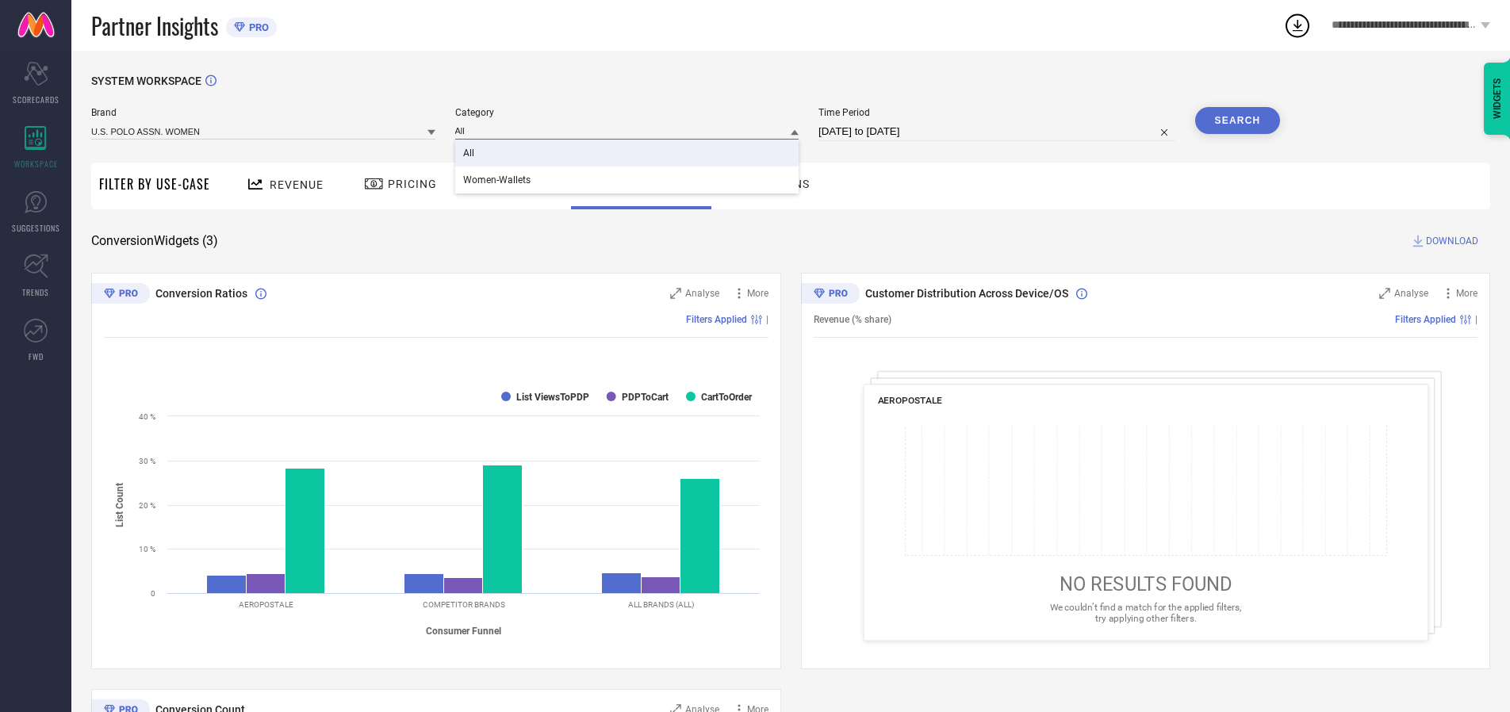
type input "All"
click at [470, 154] on span "All" at bounding box center [468, 153] width 11 height 11
click at [1238, 121] on button "Search" at bounding box center [1239, 120] width 86 height 27
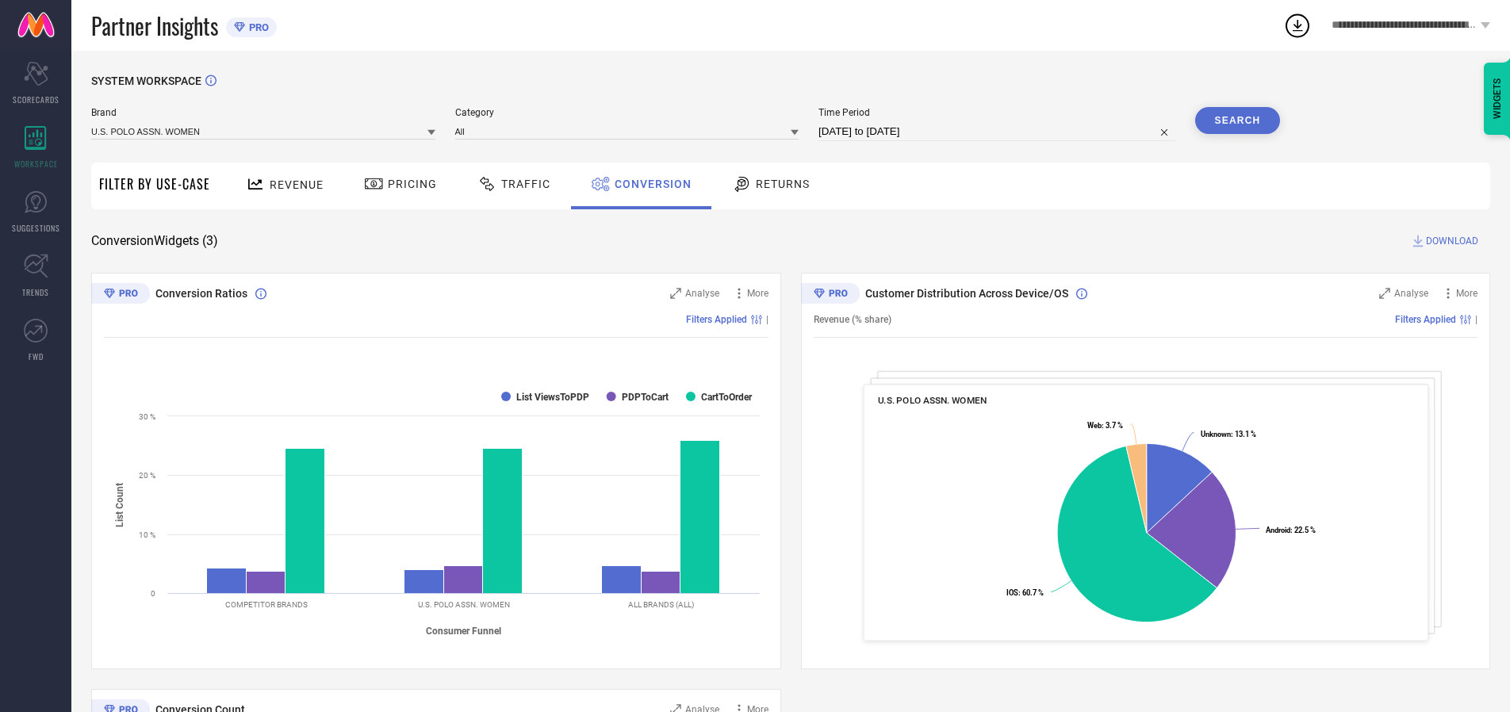
click at [1453, 241] on span "DOWNLOAD" at bounding box center [1452, 241] width 52 height 16
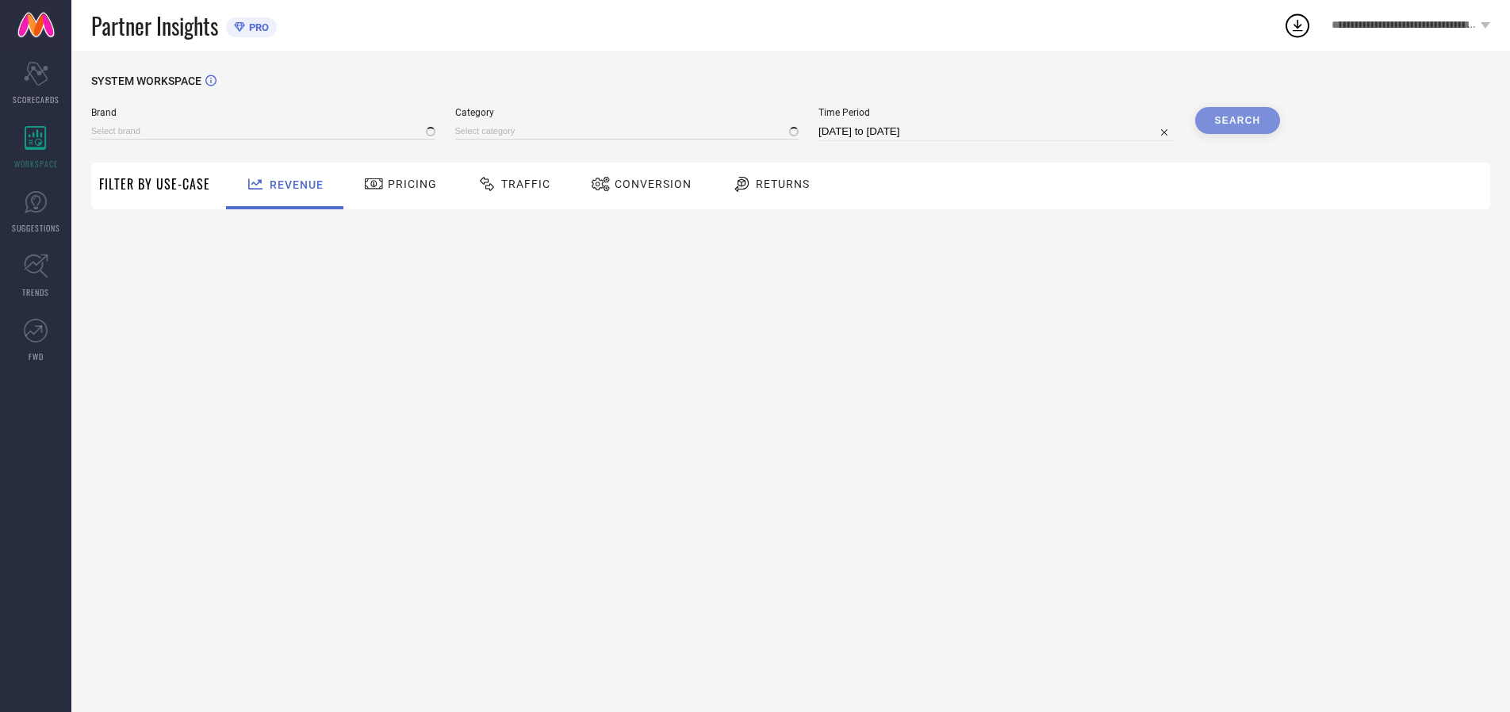
type input "AEROPOSTALE"
type input "All"
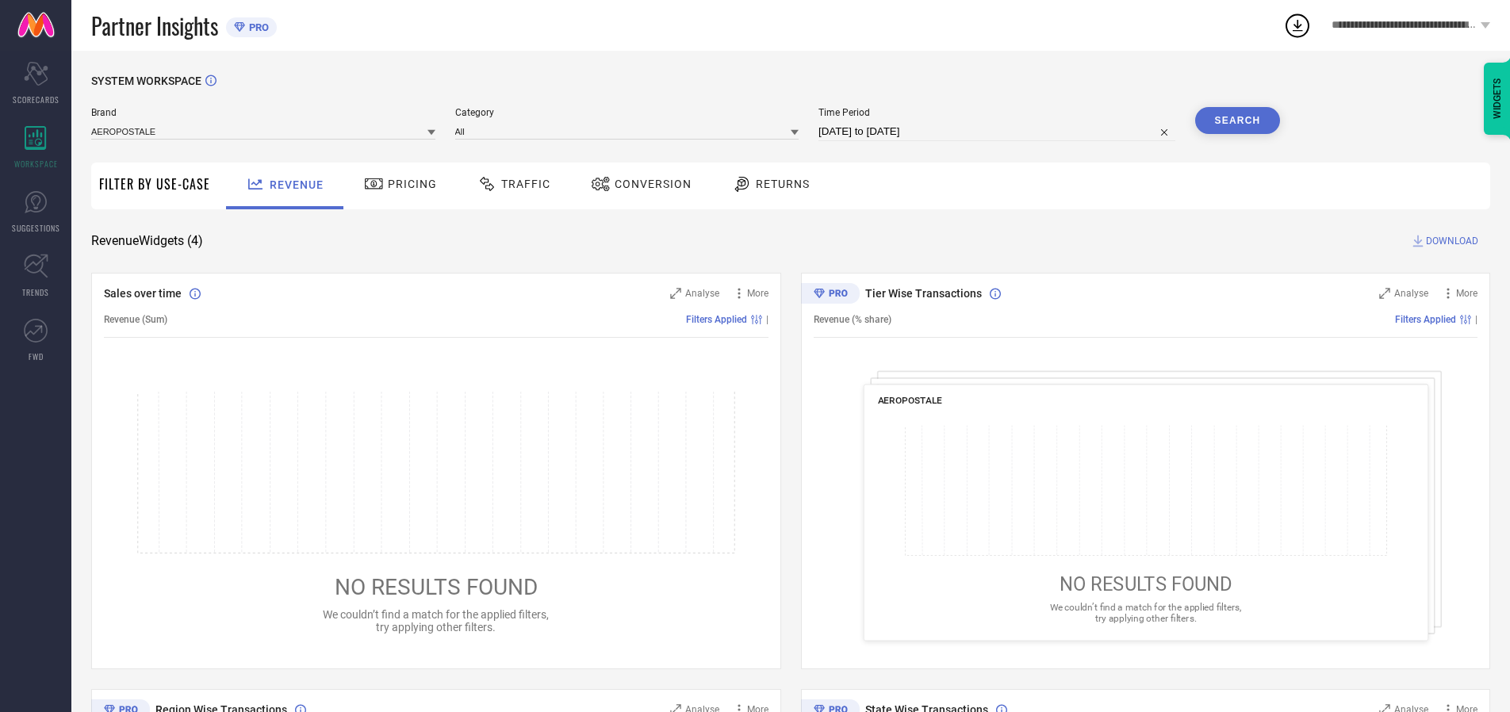
click at [648, 184] on span "Conversion" at bounding box center [653, 184] width 77 height 13
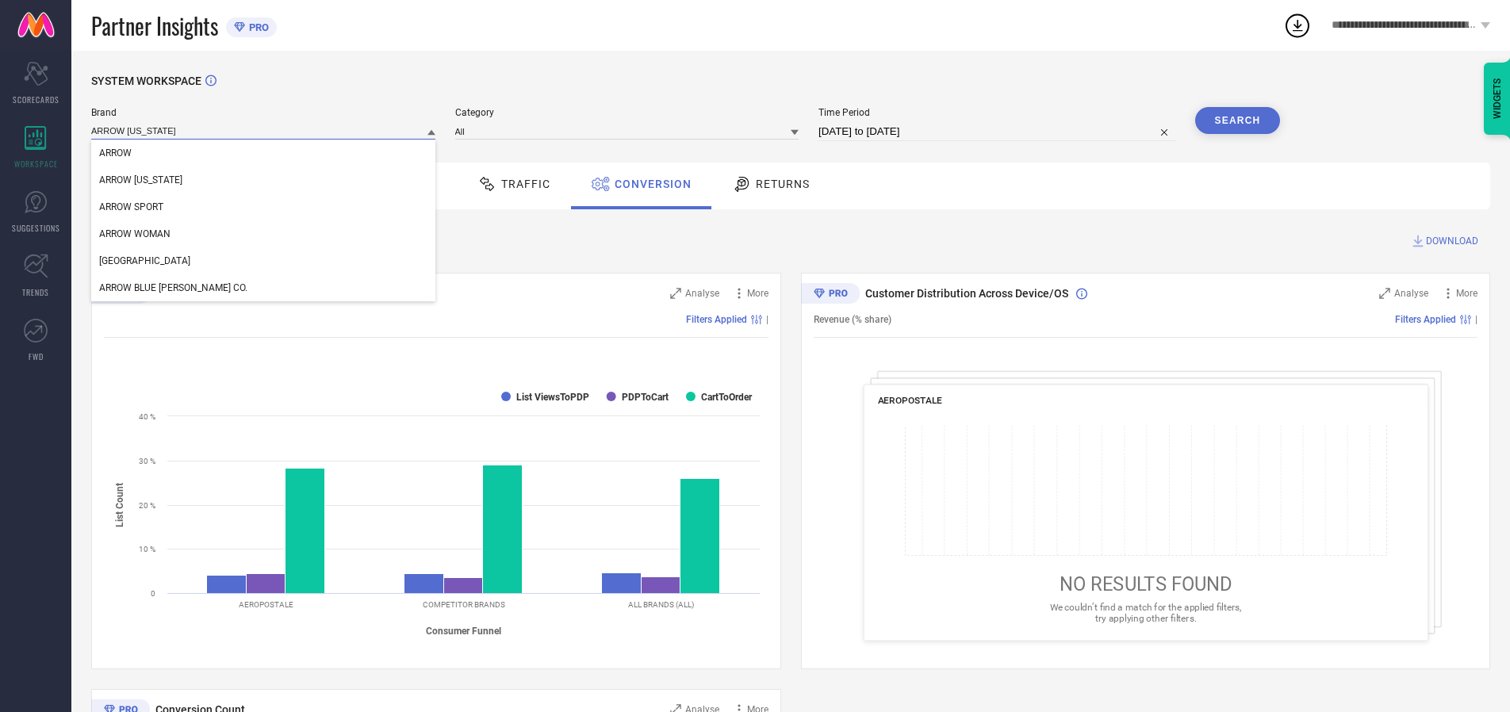
type input "ARROW [US_STATE]"
click at [140, 181] on span "ARROW [US_STATE]" at bounding box center [140, 180] width 83 height 11
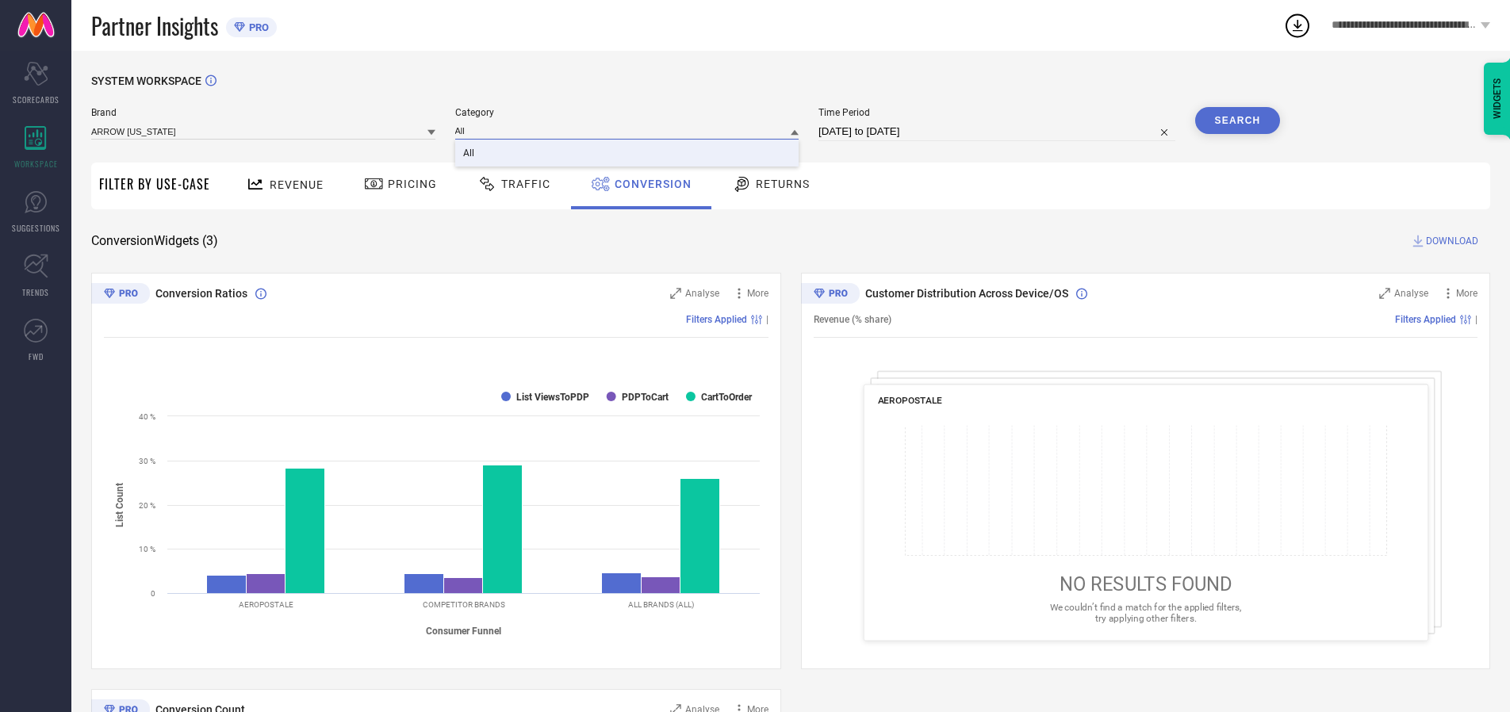
type input "All"
click at [470, 154] on span "All" at bounding box center [468, 153] width 11 height 11
click at [1238, 121] on button "Search" at bounding box center [1239, 120] width 86 height 27
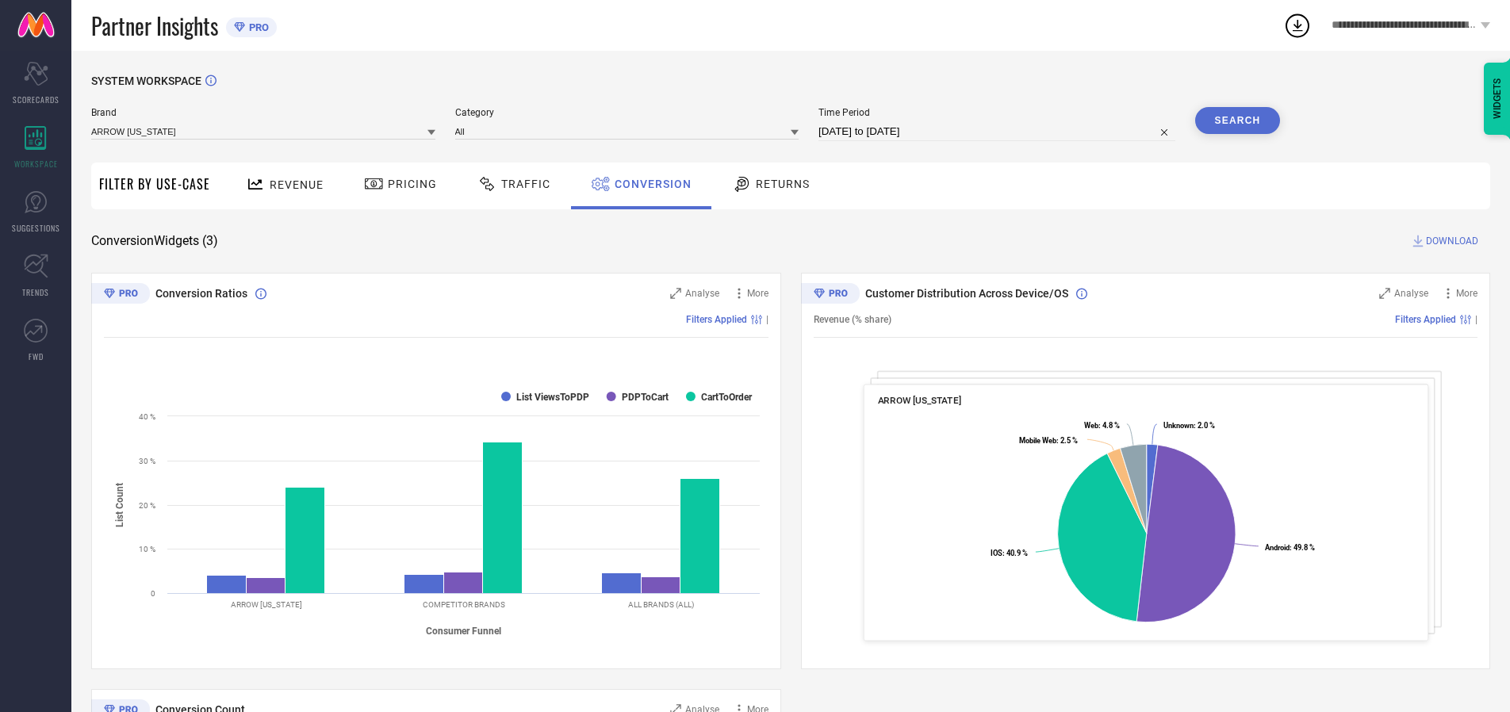
click at [1453, 241] on span "DOWNLOAD" at bounding box center [1452, 241] width 52 height 16
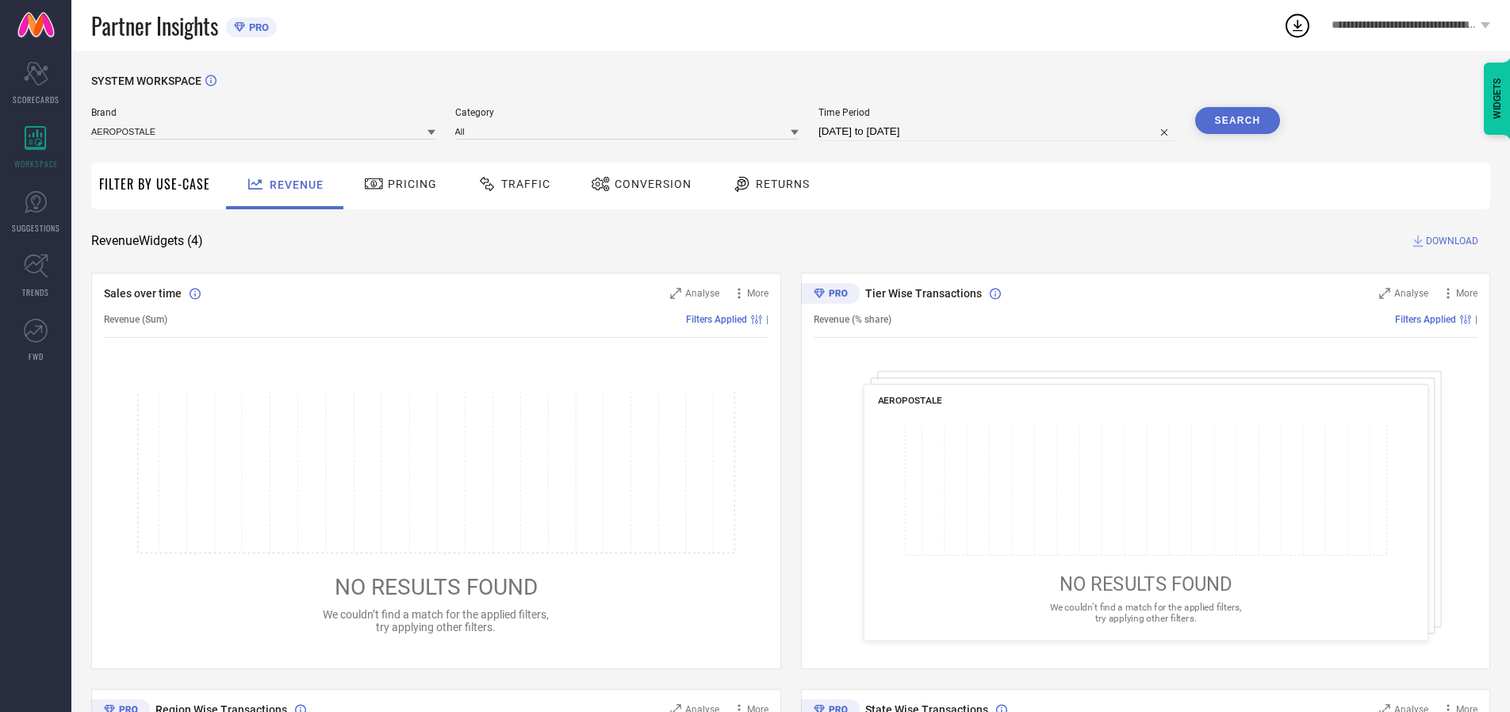
click at [648, 184] on span "Conversion" at bounding box center [653, 184] width 77 height 13
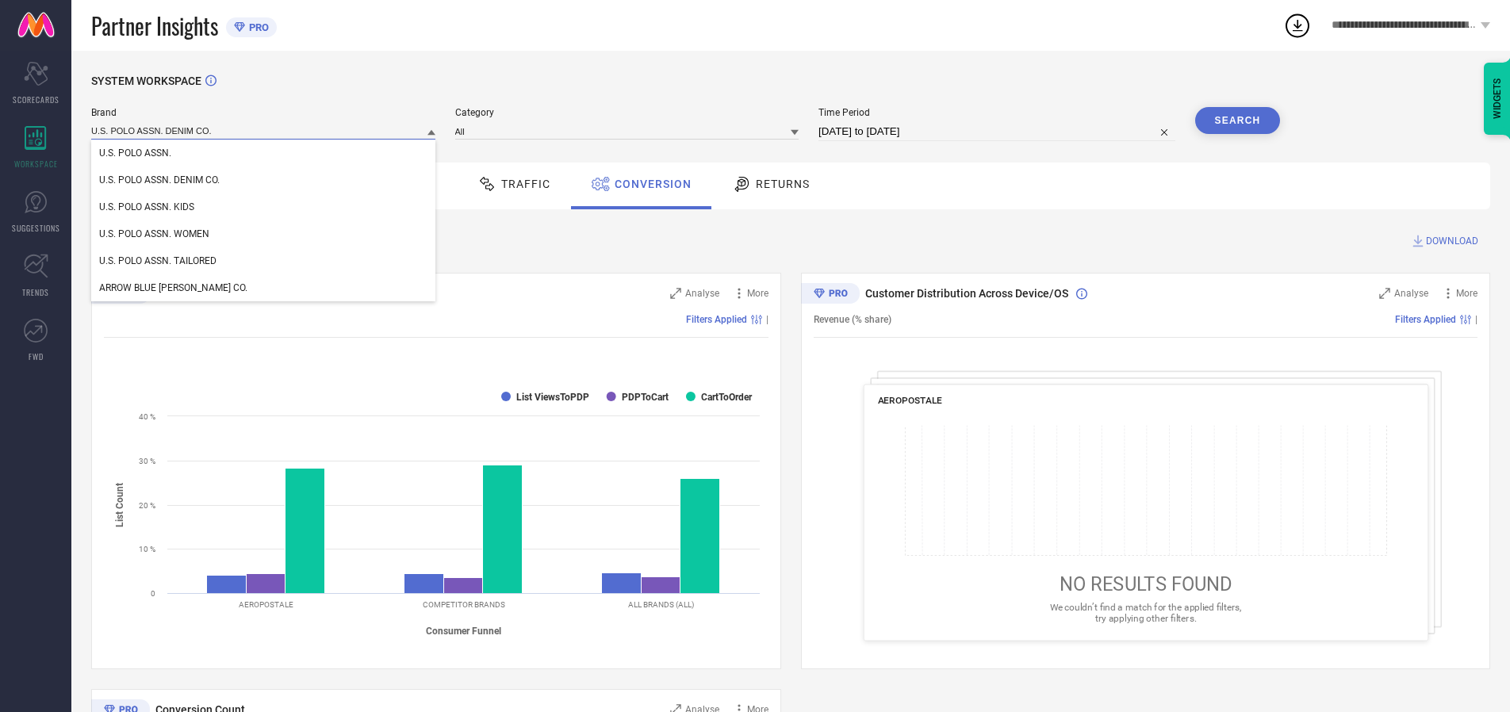
type input "U.S. POLO ASSN. DENIM CO."
click at [159, 181] on span "U.S. POLO ASSN. DENIM CO." at bounding box center [159, 180] width 121 height 11
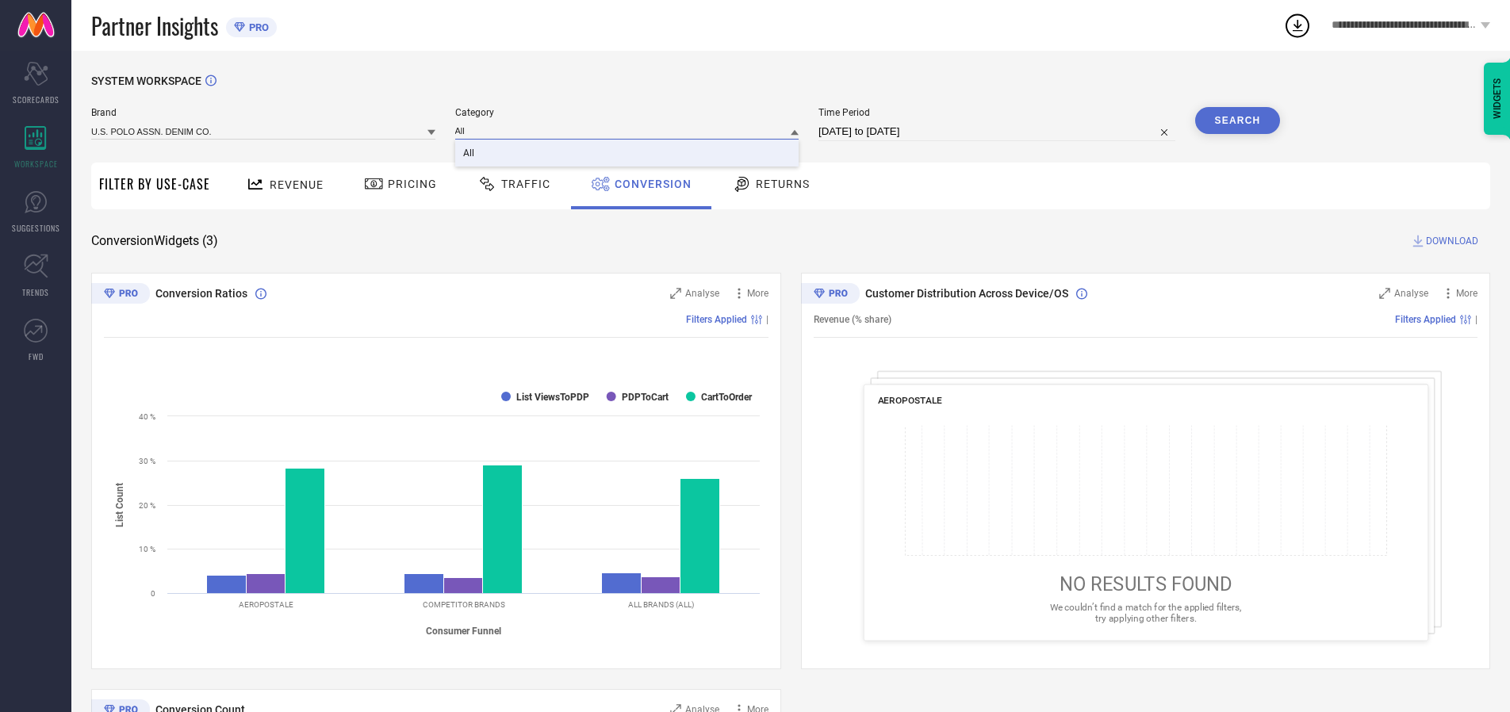
type input "All"
click at [470, 154] on span "All" at bounding box center [468, 153] width 11 height 11
click at [1238, 121] on button "Search" at bounding box center [1239, 120] width 86 height 27
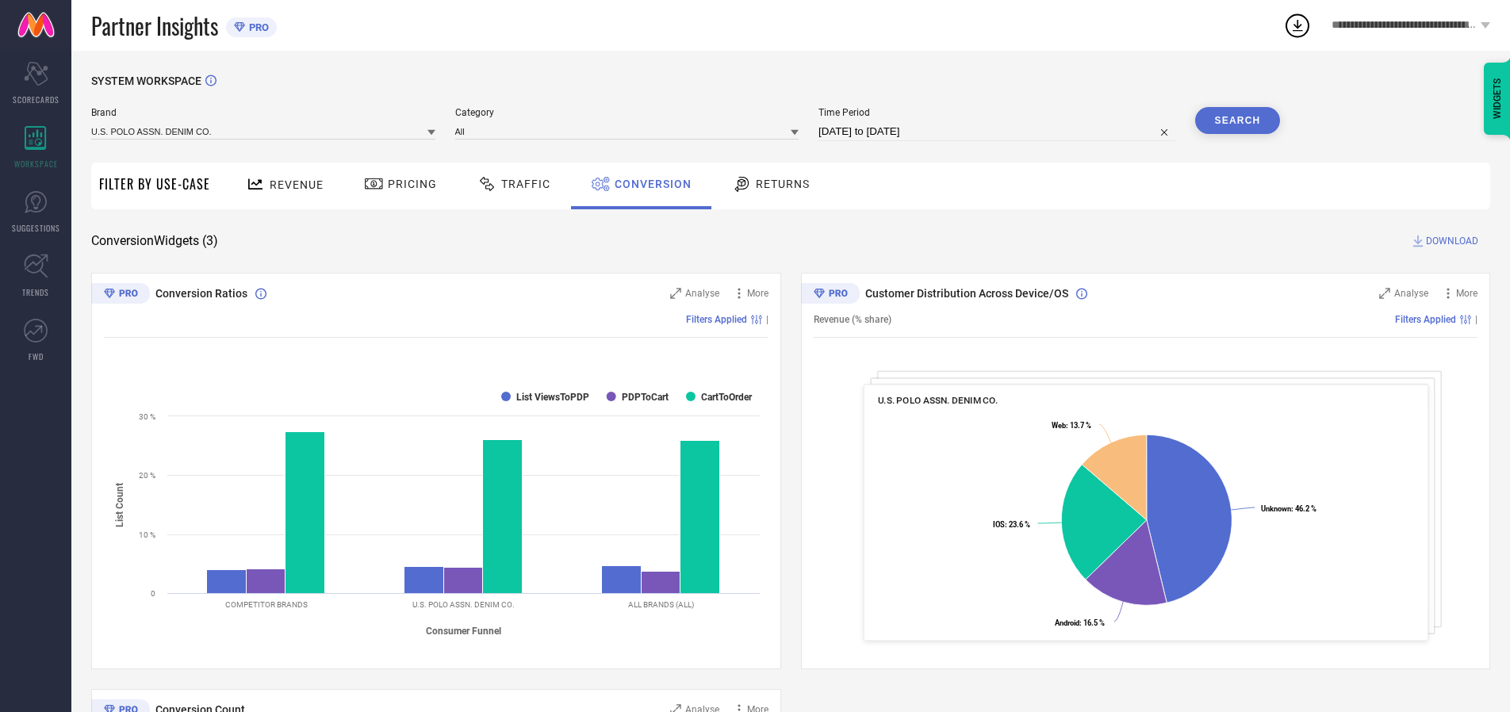
click at [1453, 241] on span "DOWNLOAD" at bounding box center [1452, 241] width 52 height 16
click at [1300, 25] on icon at bounding box center [1298, 26] width 10 height 12
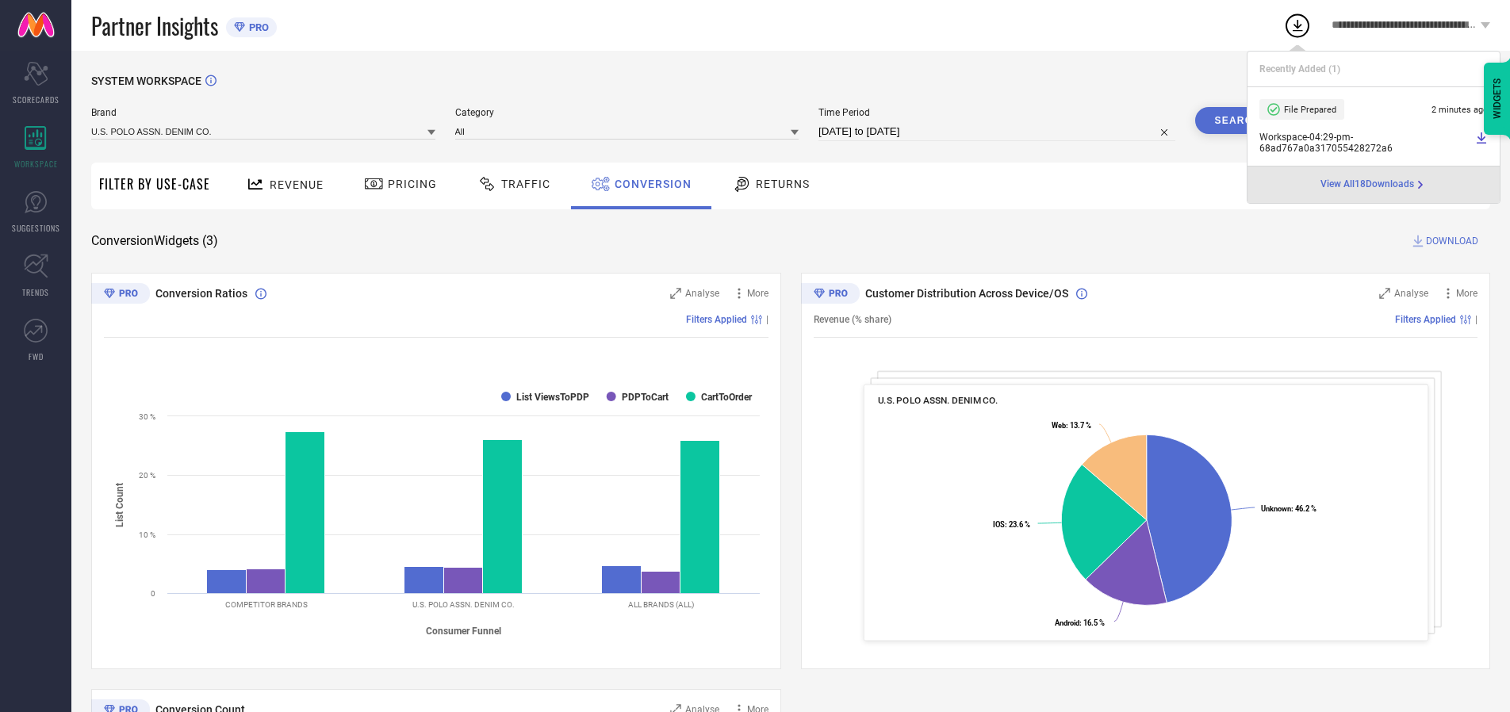
click at [1058, 59] on div "SYSTEM WORKSPACE Brand U.S. POLO ASSN. DENIM CO. Category All Time Period 24-07…" at bounding box center [790, 580] width 1439 height 1059
click at [1288, 17] on icon at bounding box center [1298, 25] width 29 height 29
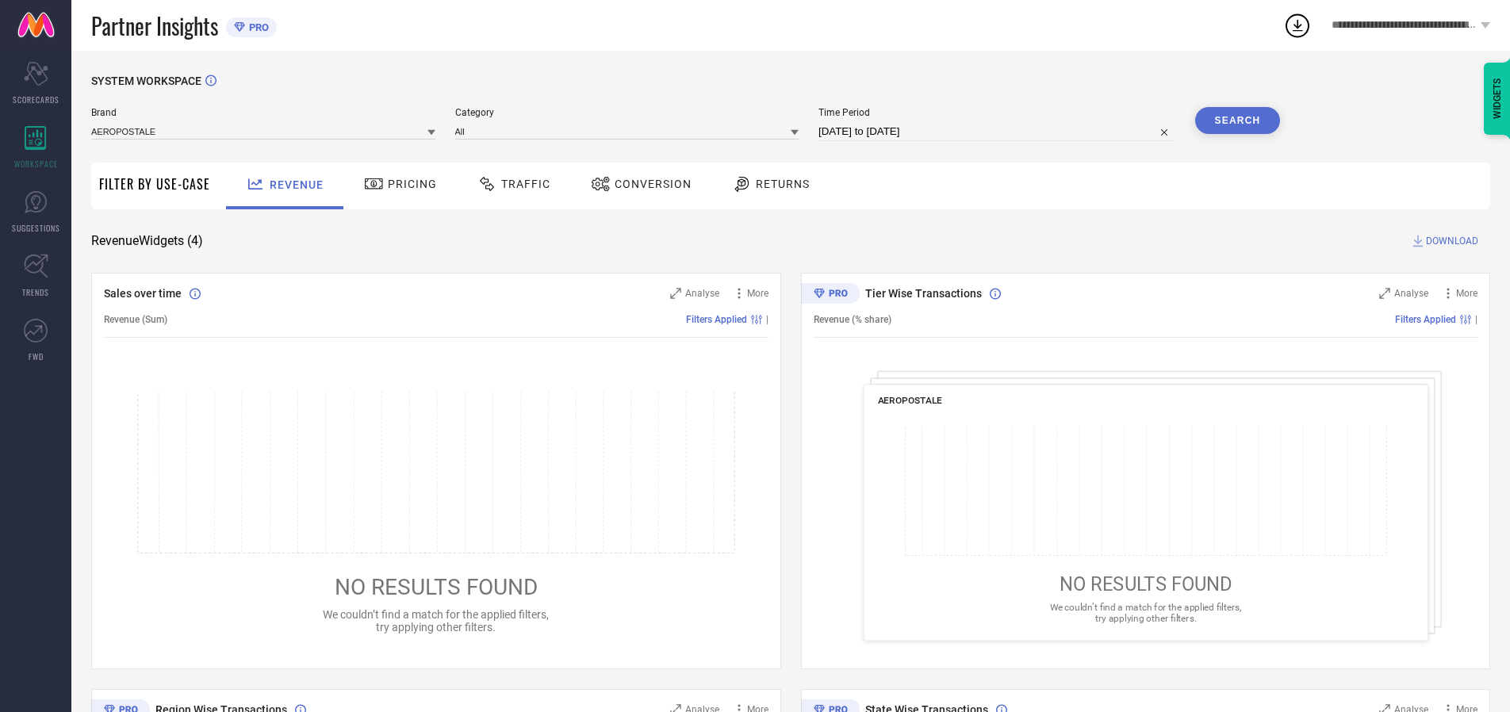
click at [648, 184] on span "Conversion" at bounding box center [653, 184] width 77 height 13
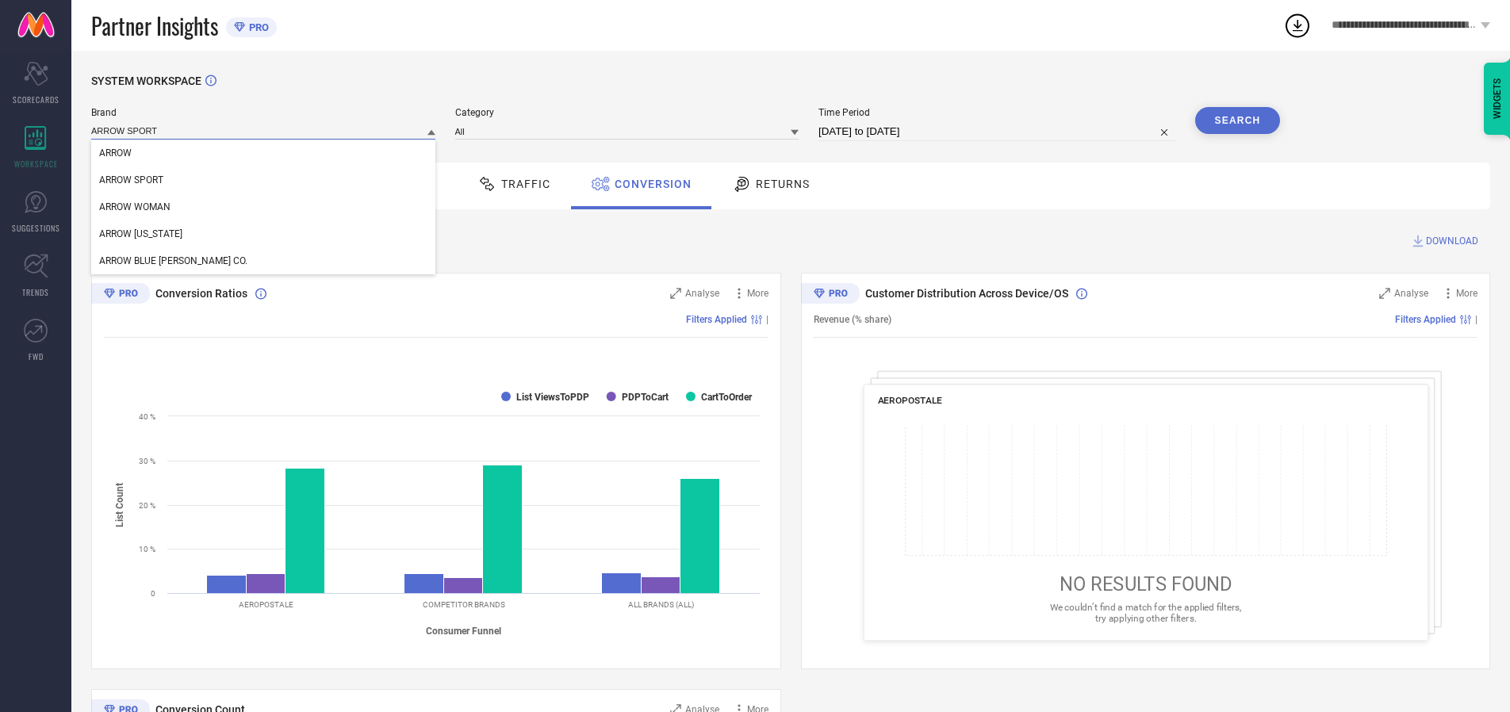
type input "ARROW SPORT"
